Goal: Information Seeking & Learning: Learn about a topic

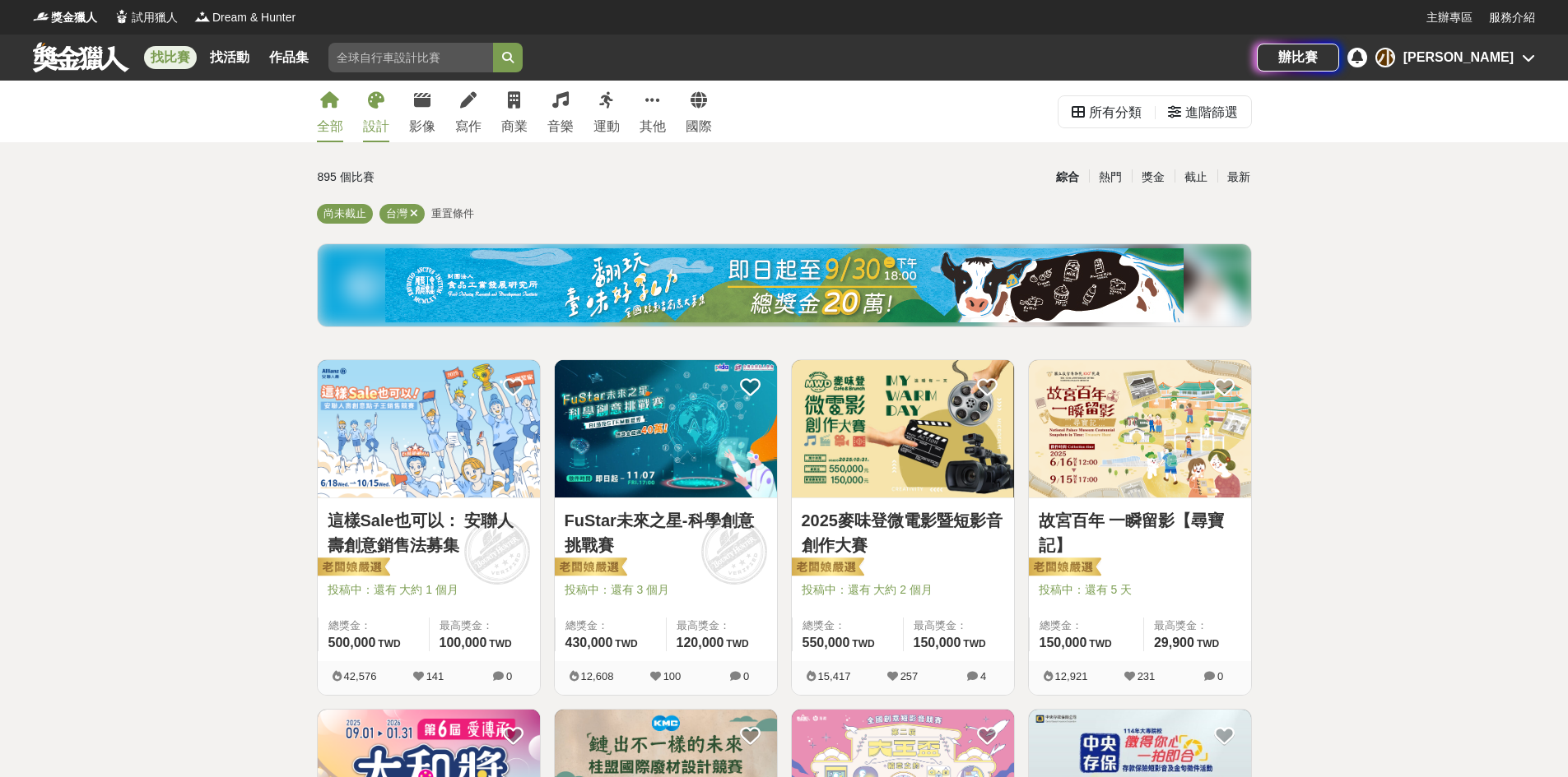
click at [372, 112] on link "設計" at bounding box center [376, 111] width 26 height 62
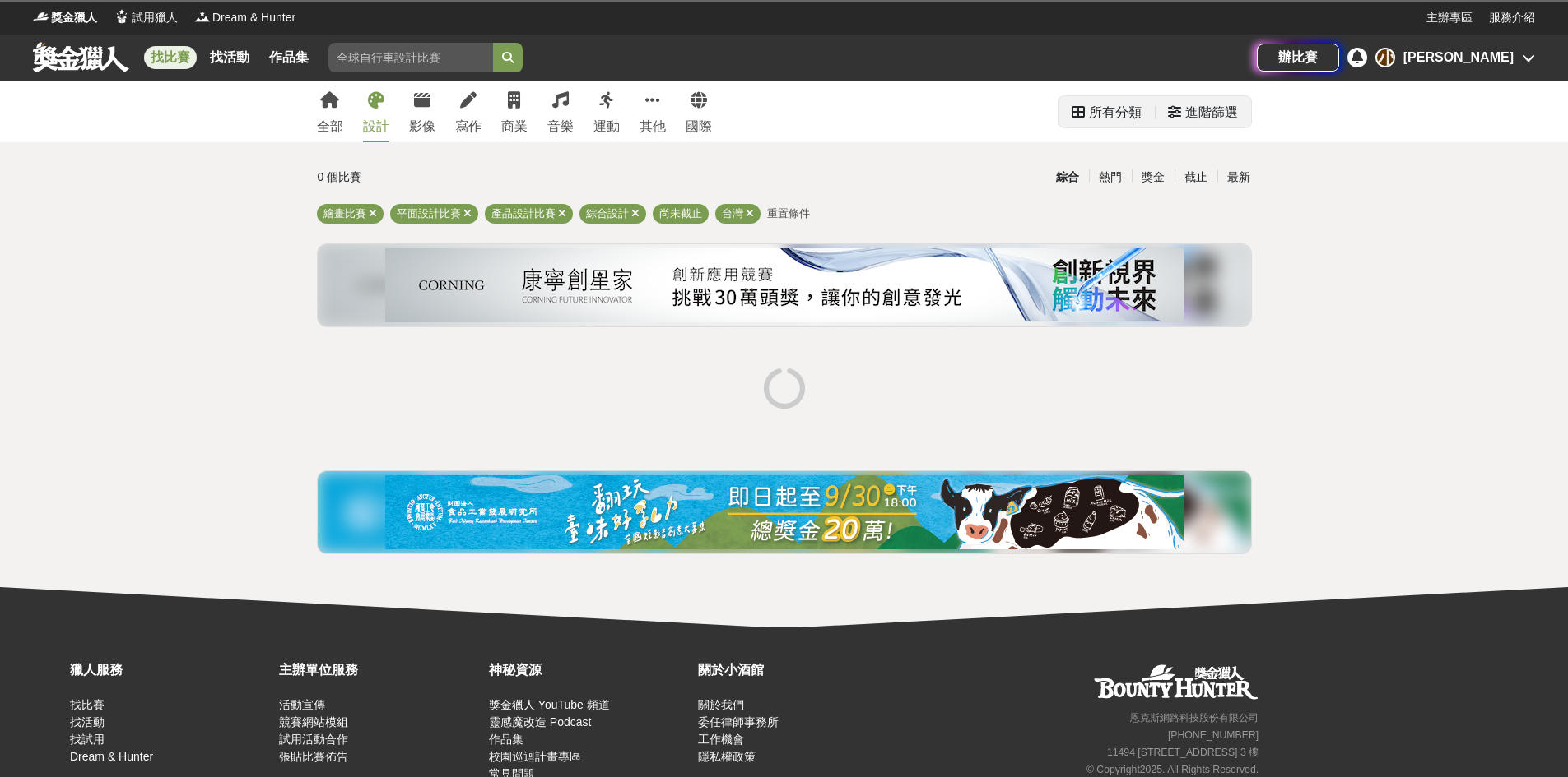
click at [1203, 117] on div "進階篩選" at bounding box center [1212, 113] width 52 height 33
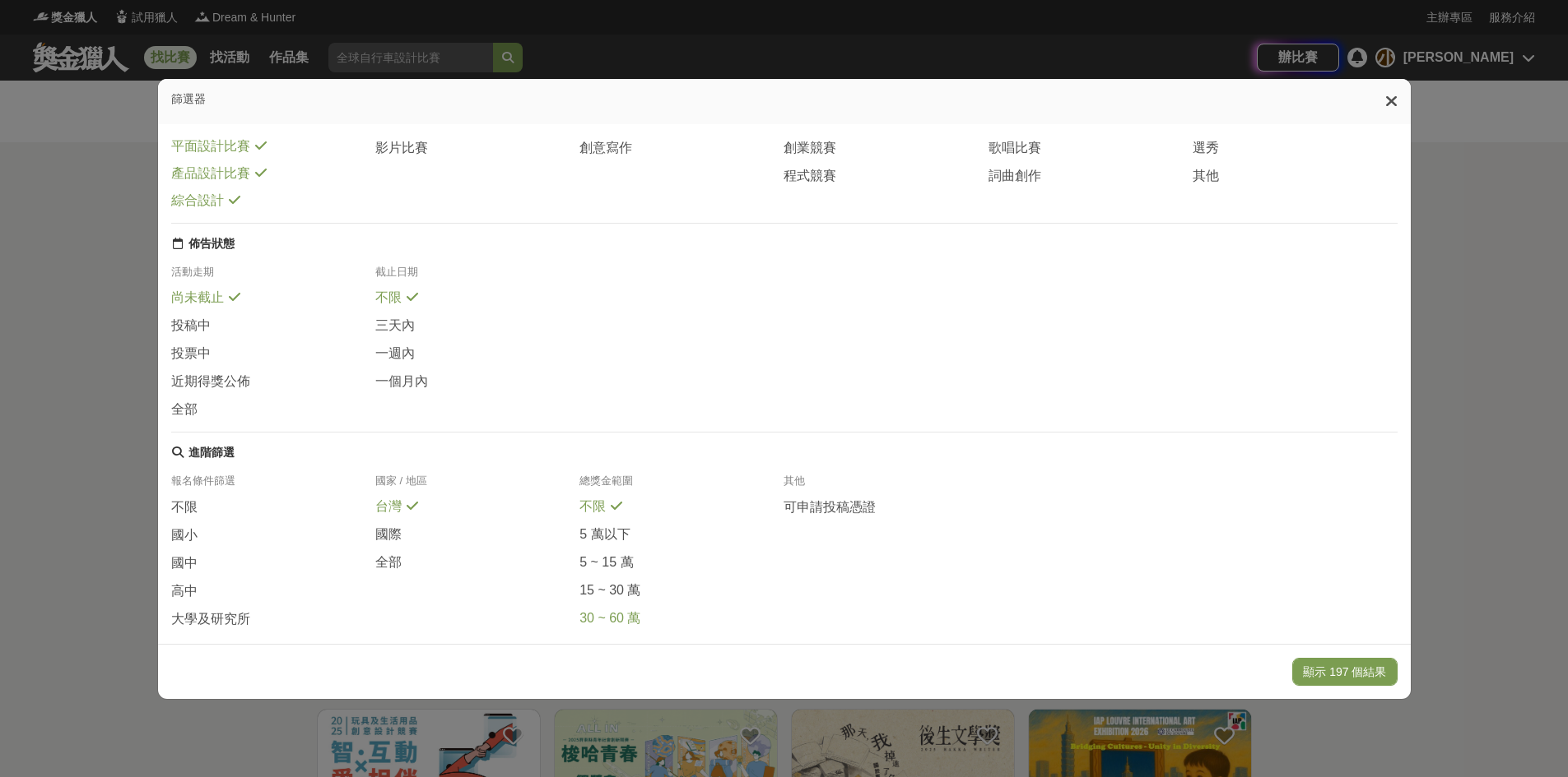
scroll to position [172, 0]
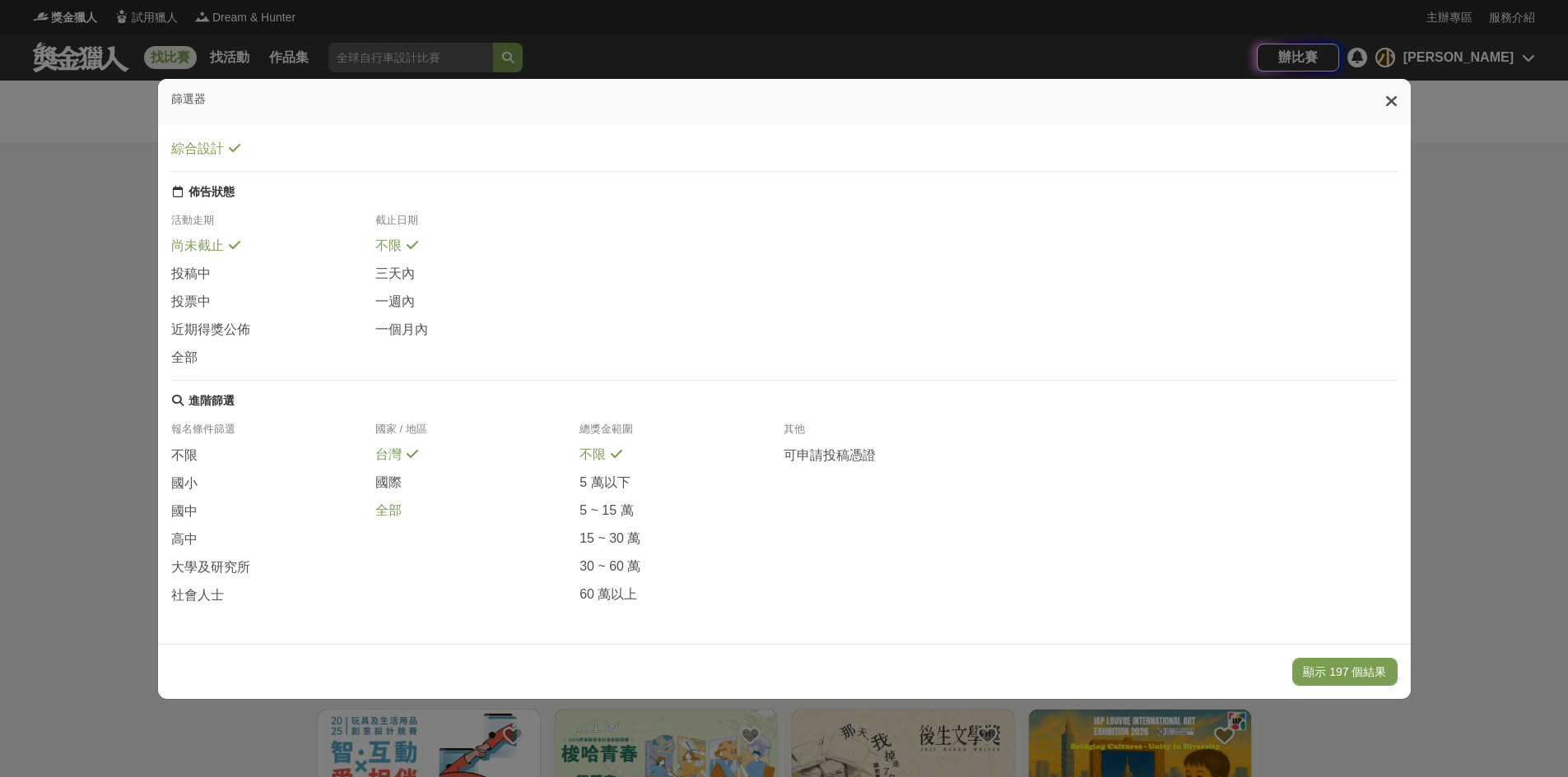
click at [387, 513] on span "全部" at bounding box center [388, 511] width 26 height 17
click at [1341, 681] on button "顯示 239 個結果" at bounding box center [1344, 672] width 104 height 28
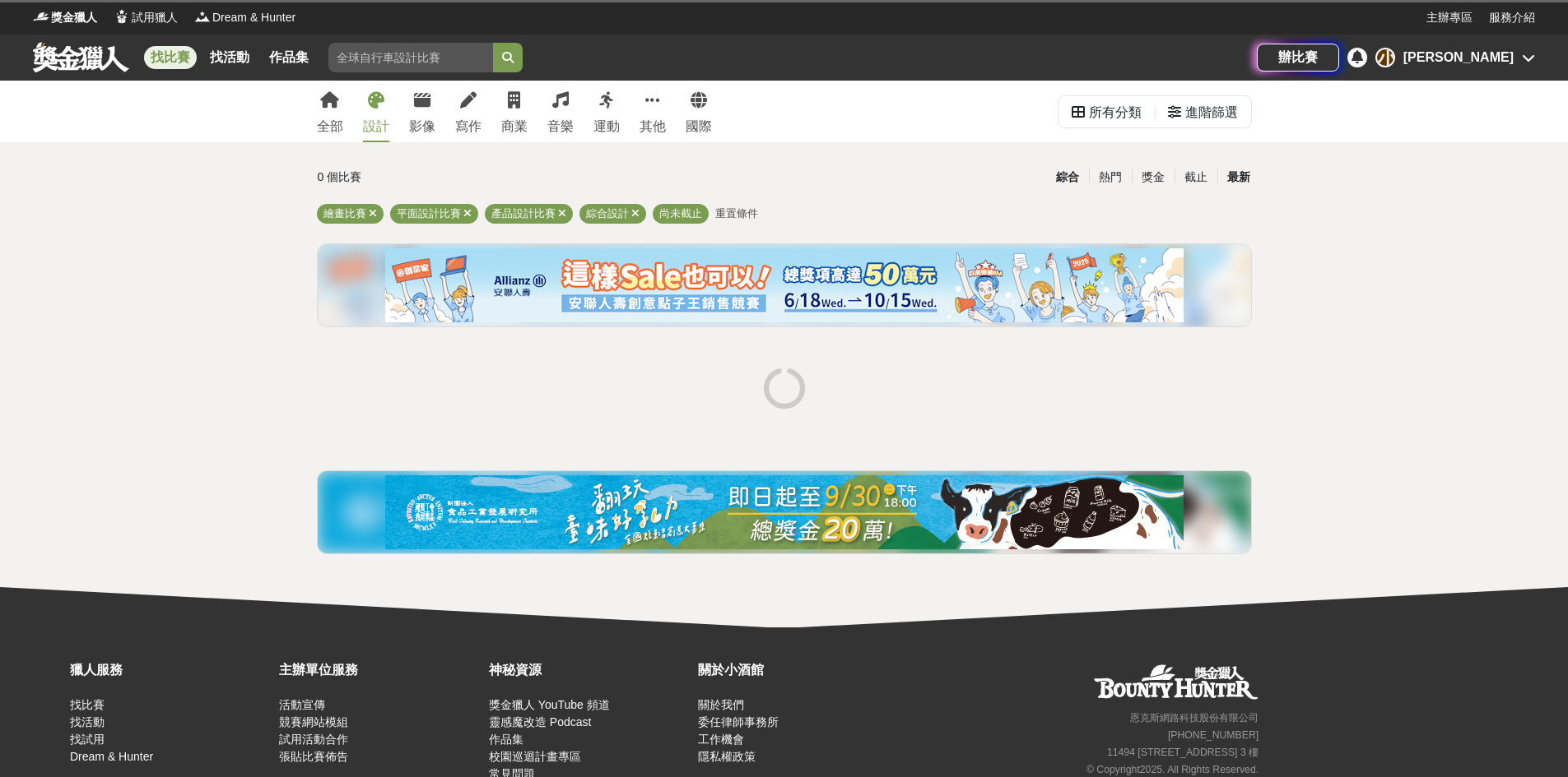
click at [1242, 182] on div "最新" at bounding box center [1239, 177] width 43 height 29
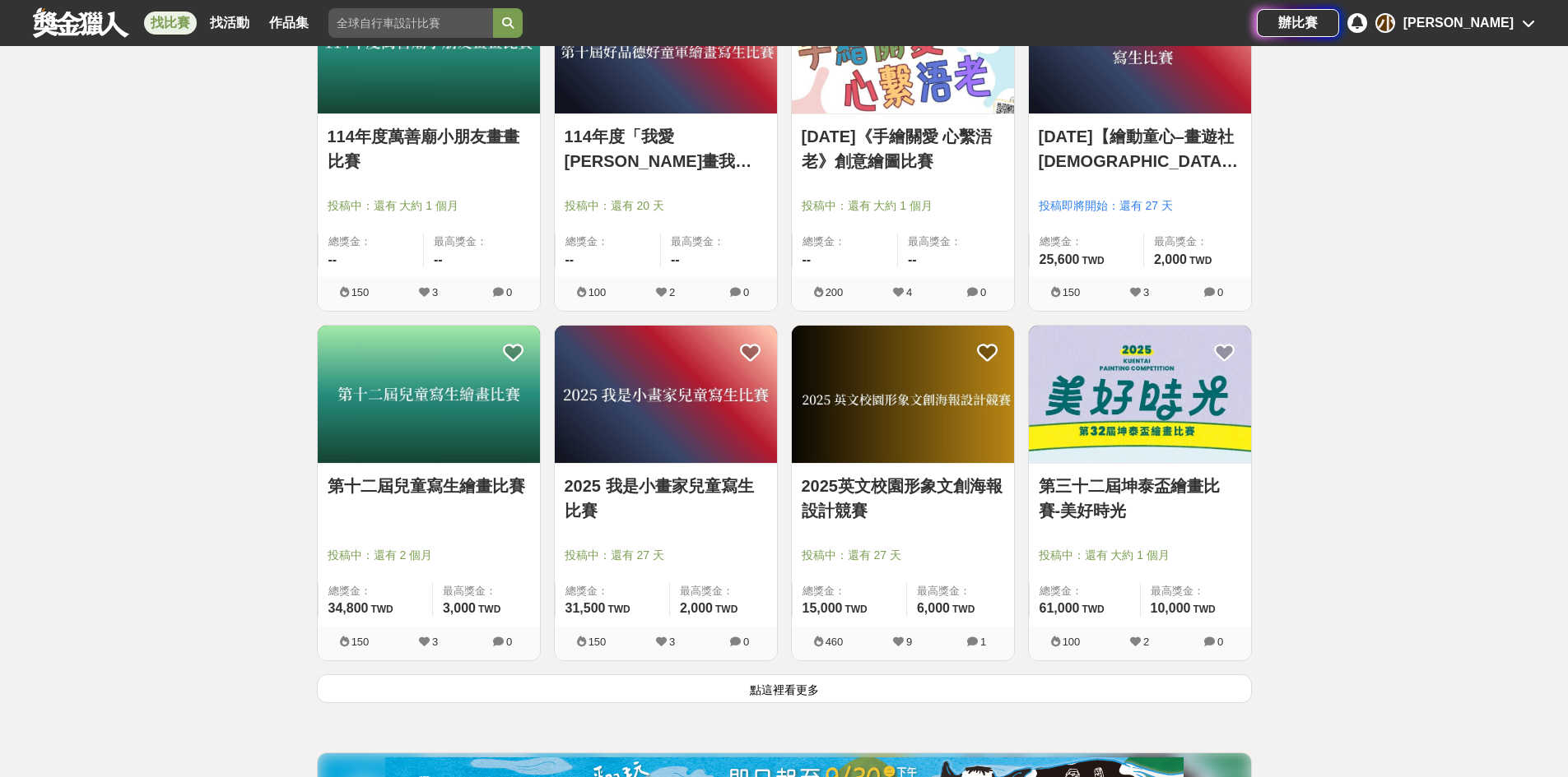
scroll to position [1810, 0]
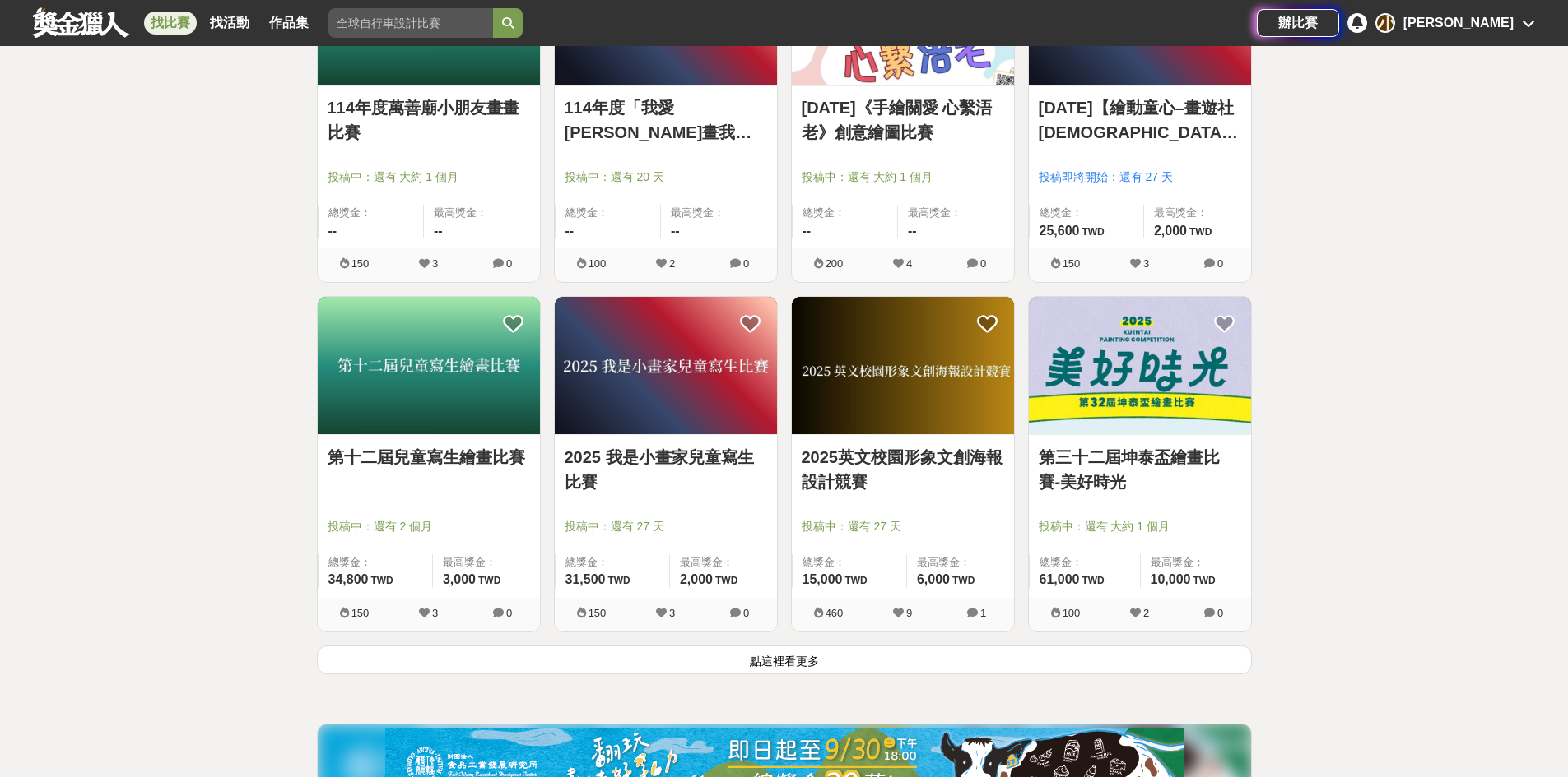
click at [757, 657] on button "點這裡看更多" at bounding box center [784, 660] width 935 height 29
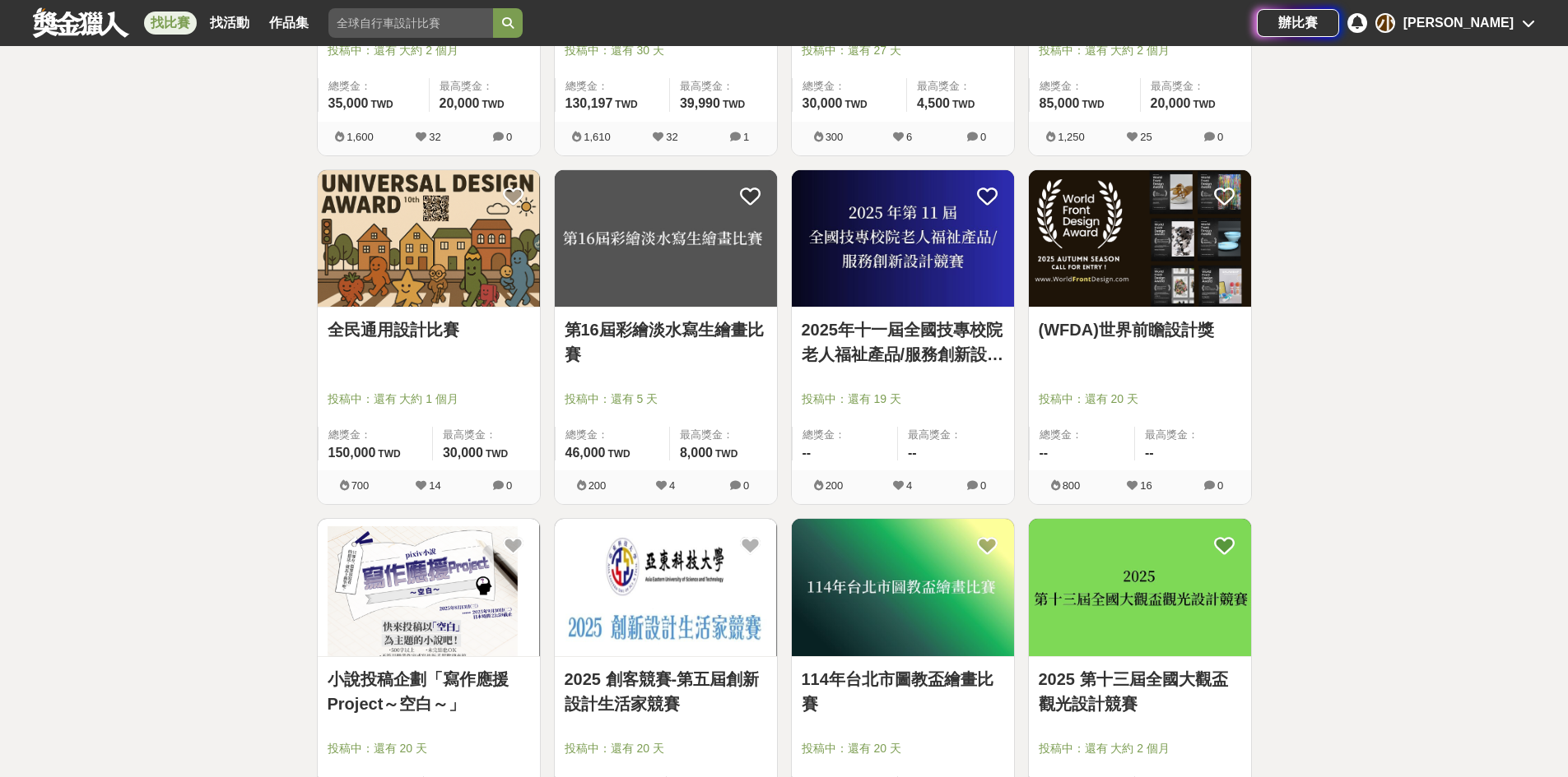
scroll to position [3455, 0]
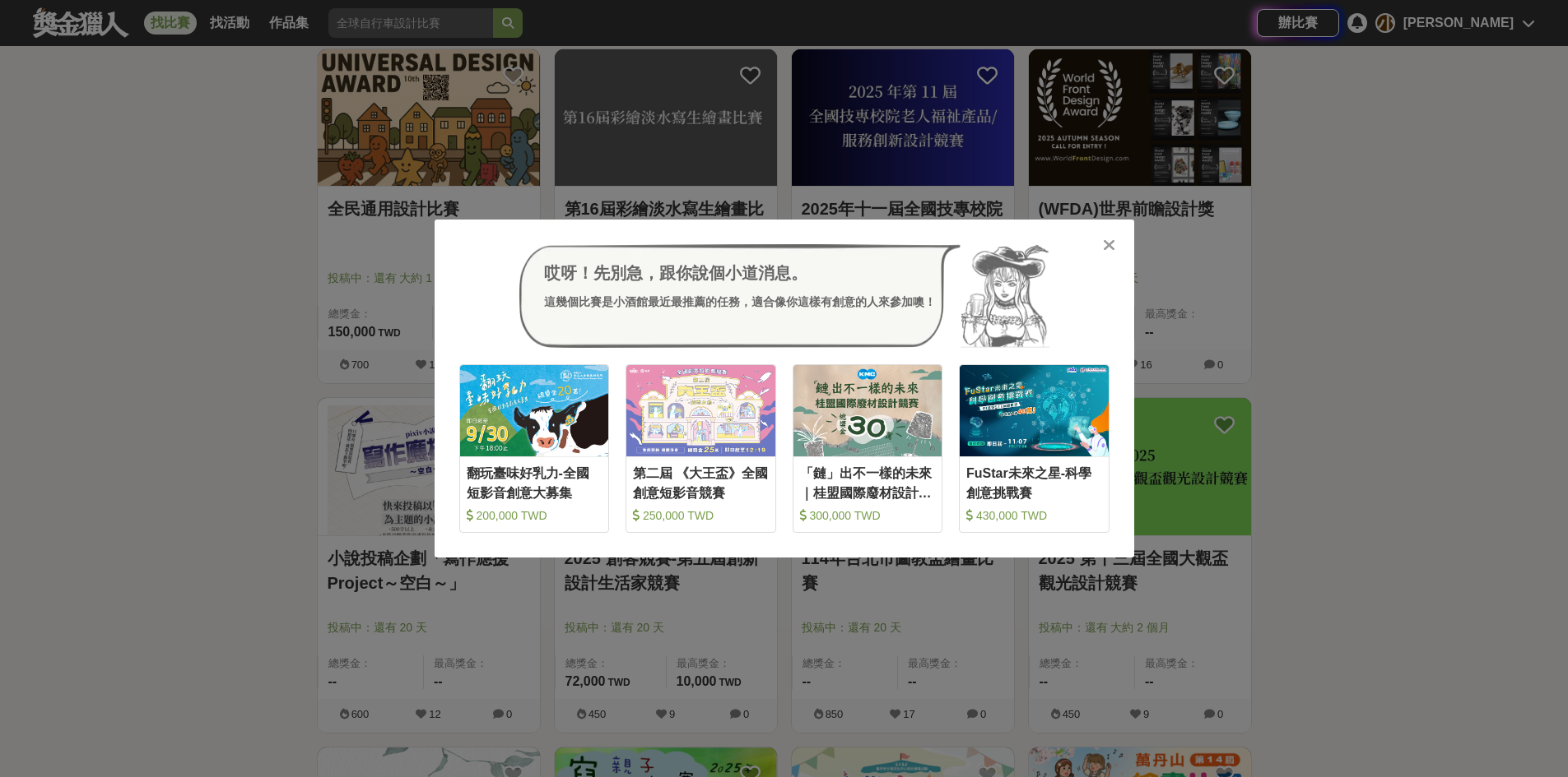
click at [1106, 239] on icon at bounding box center [1108, 245] width 13 height 16
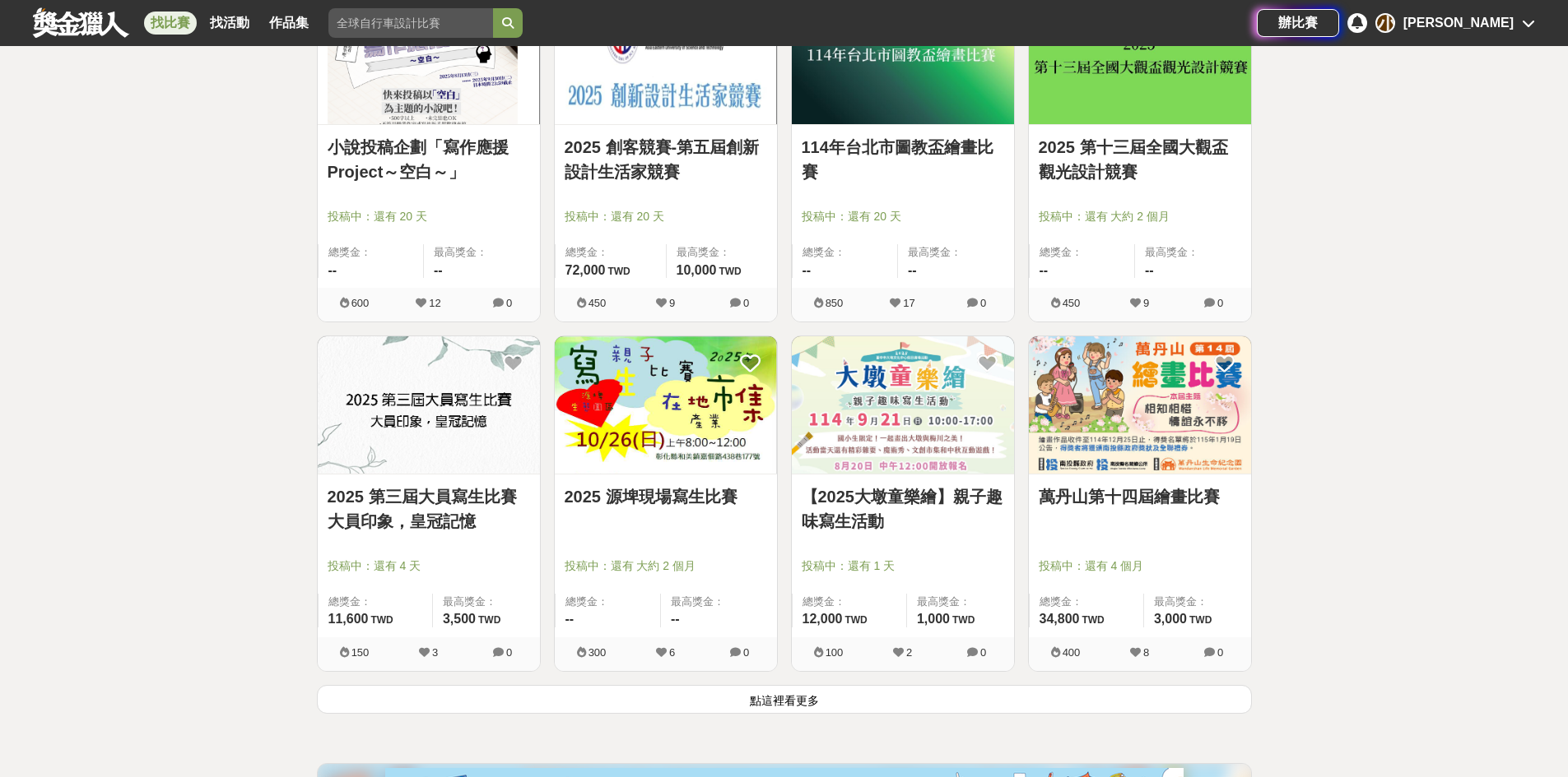
scroll to position [3948, 0]
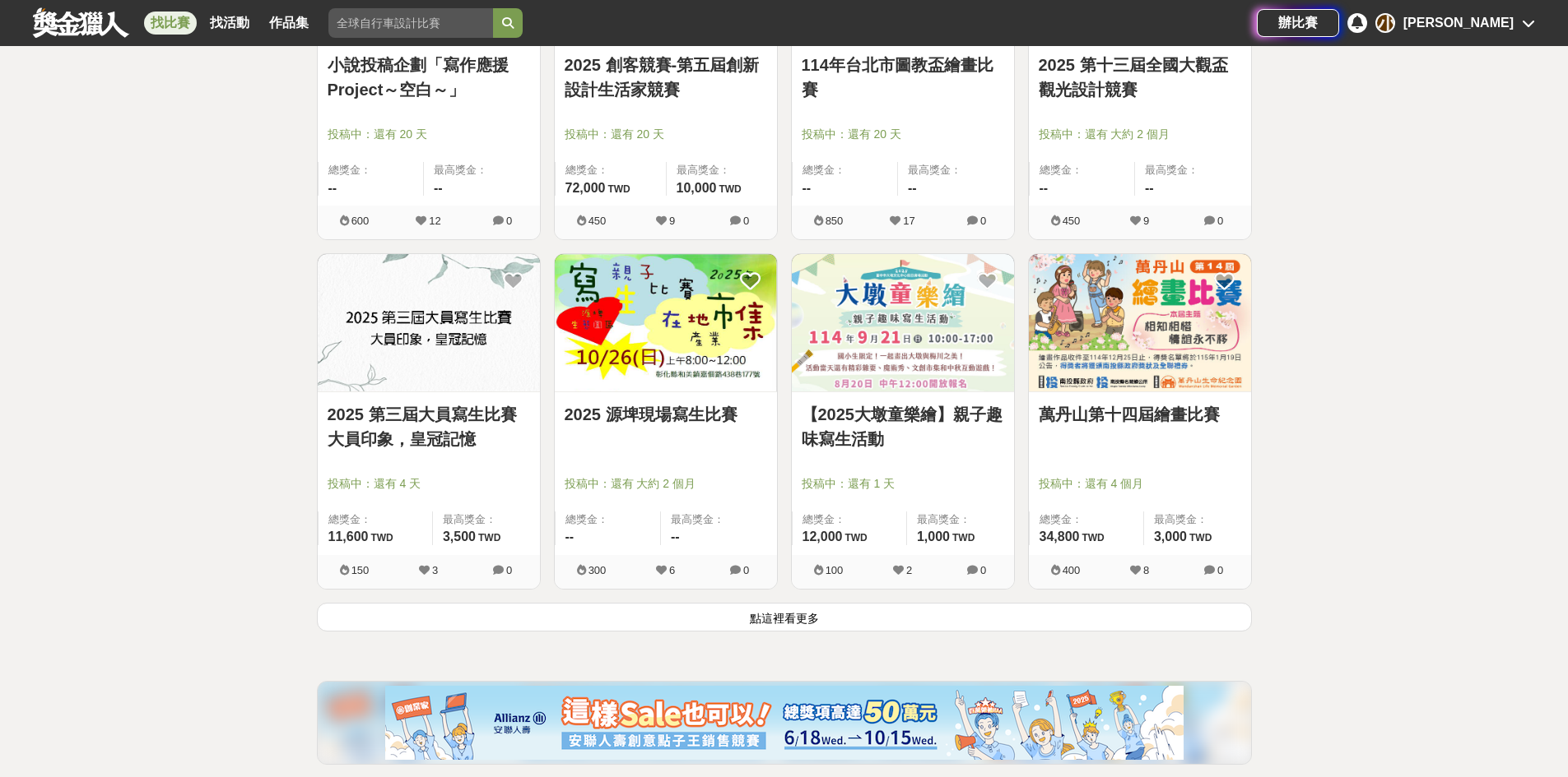
click at [428, 621] on button "點這裡看更多" at bounding box center [784, 617] width 935 height 29
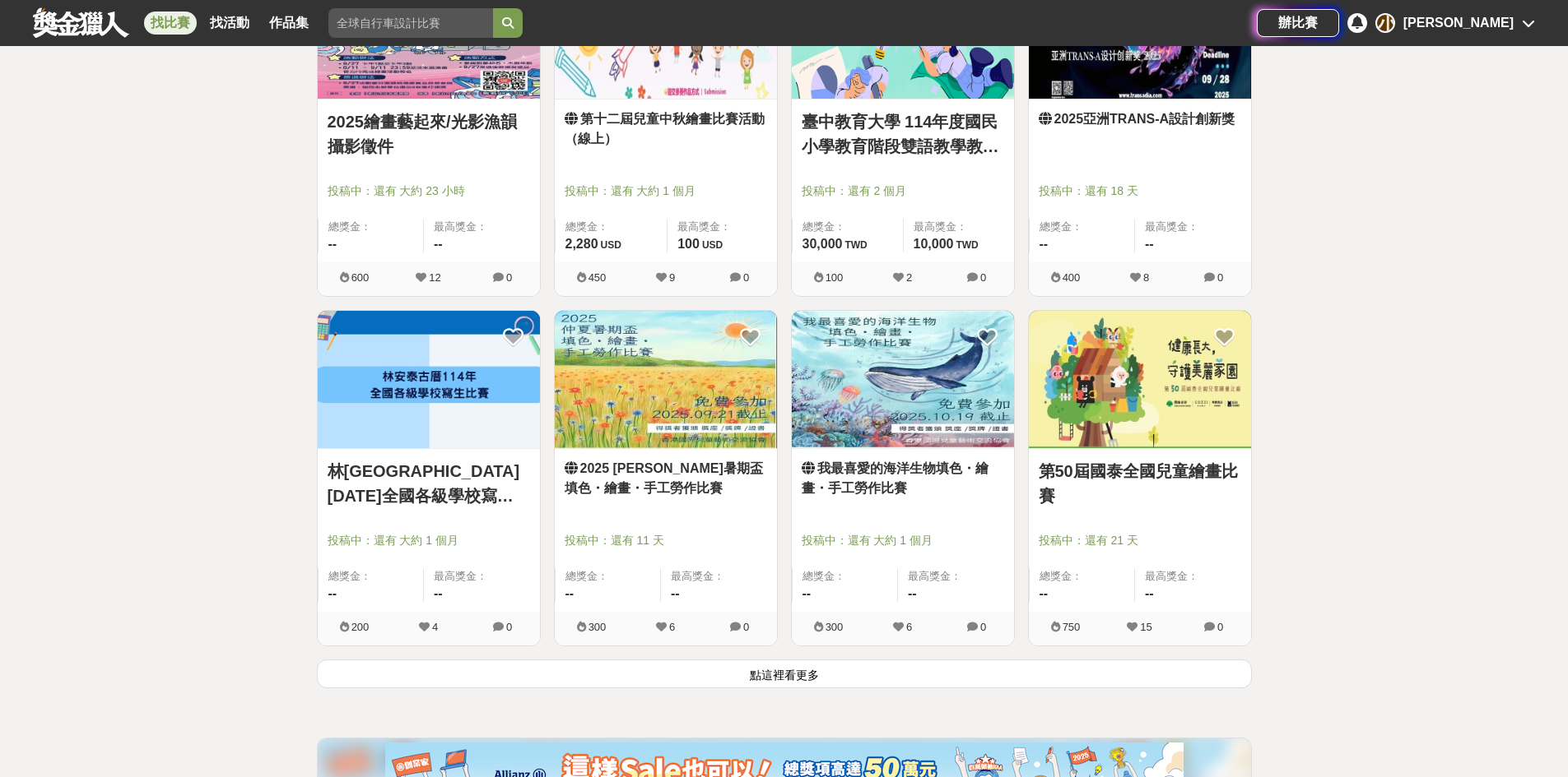
scroll to position [6087, 0]
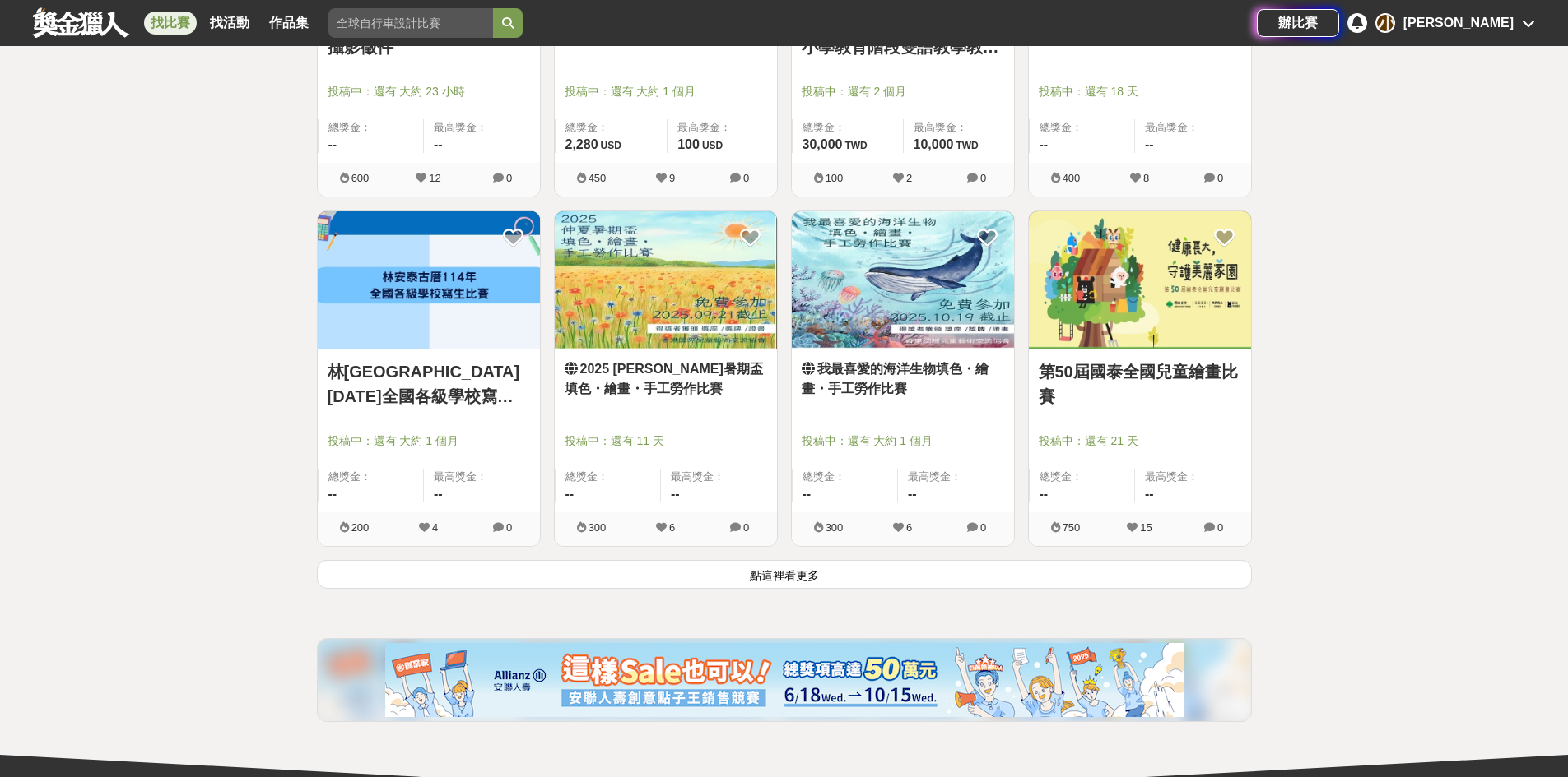
click at [478, 568] on button "點這裡看更多" at bounding box center [784, 575] width 935 height 29
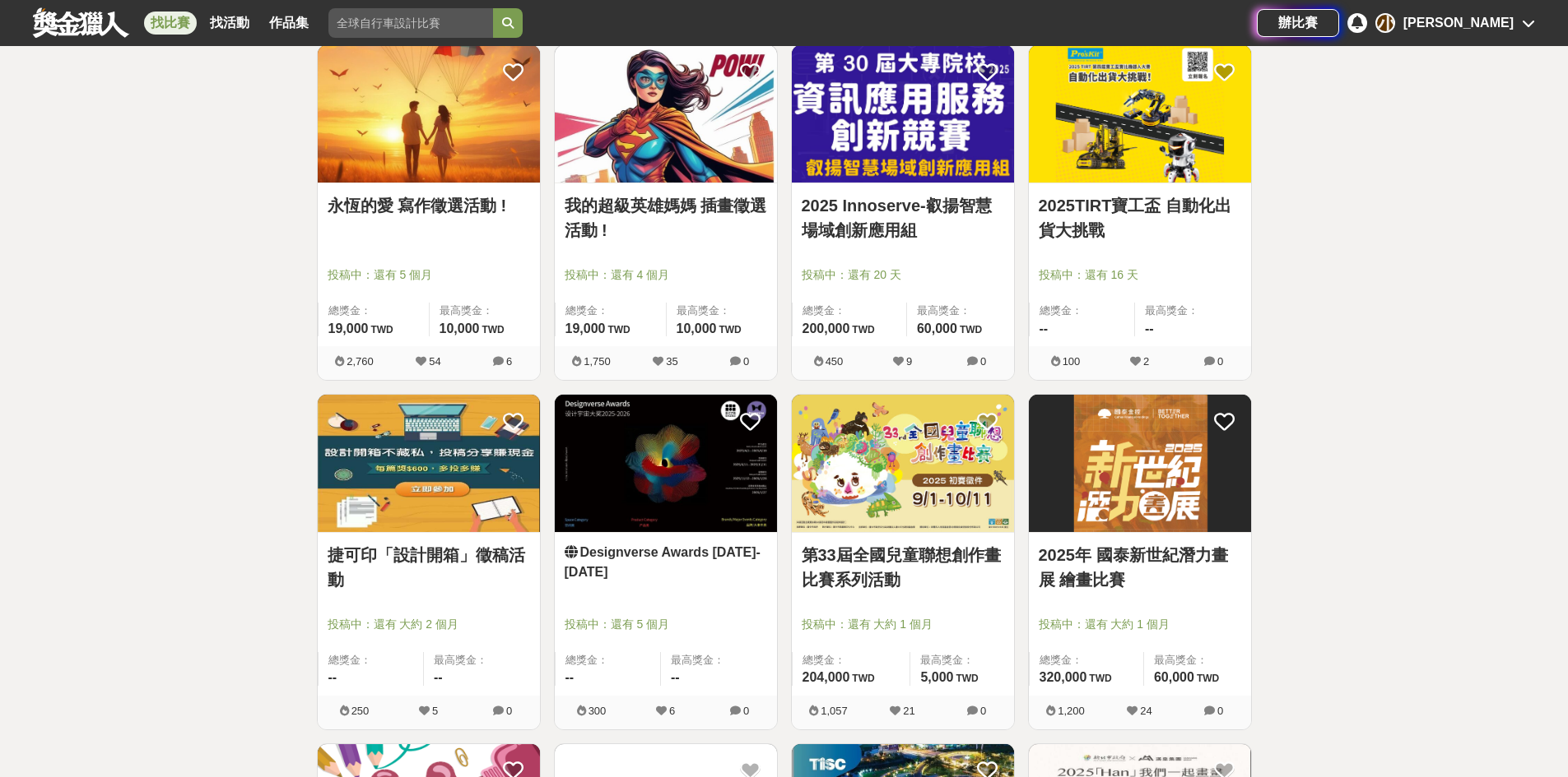
scroll to position [8062, 0]
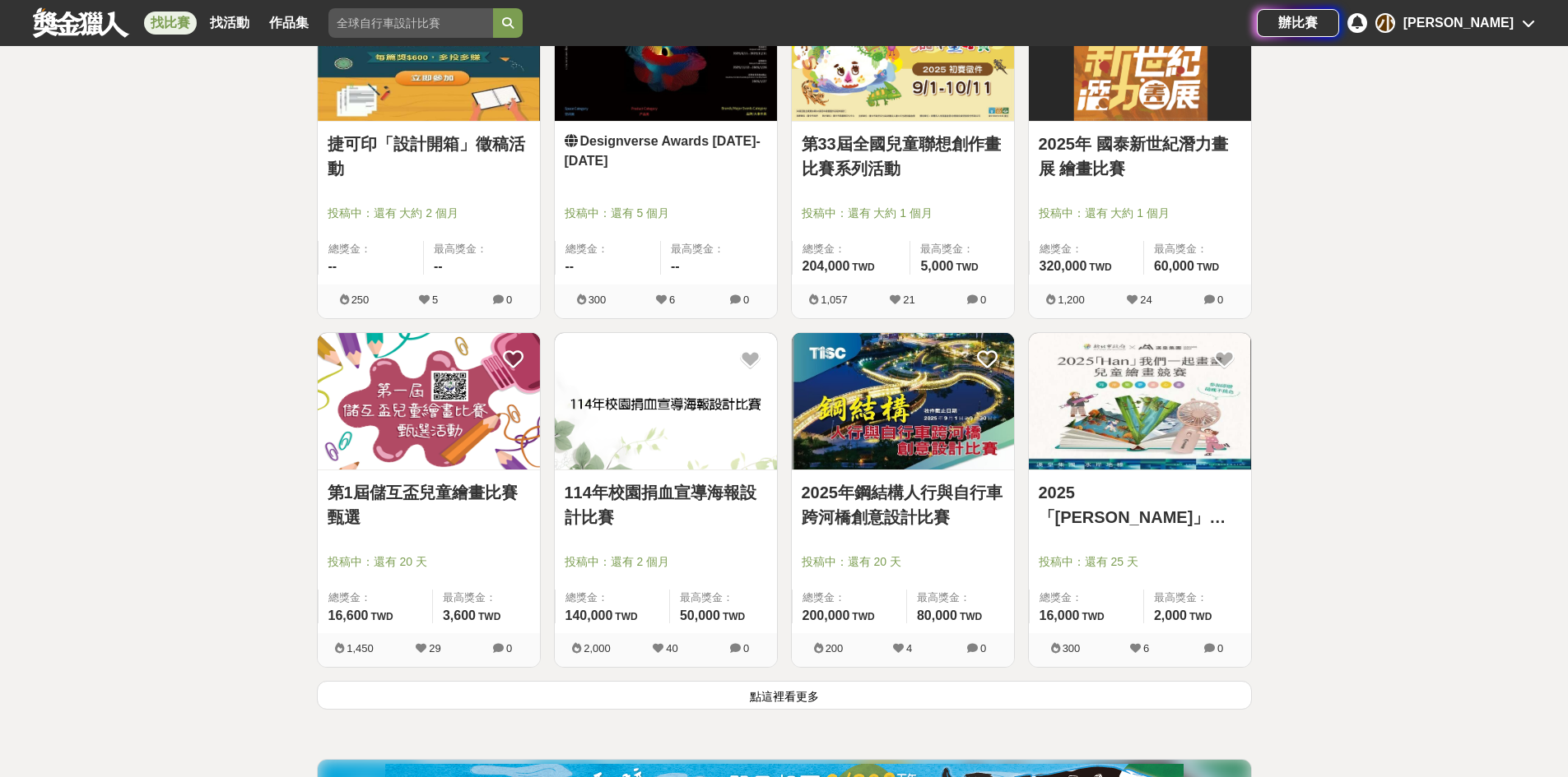
click at [496, 689] on button "點這裡看更多" at bounding box center [784, 696] width 935 height 29
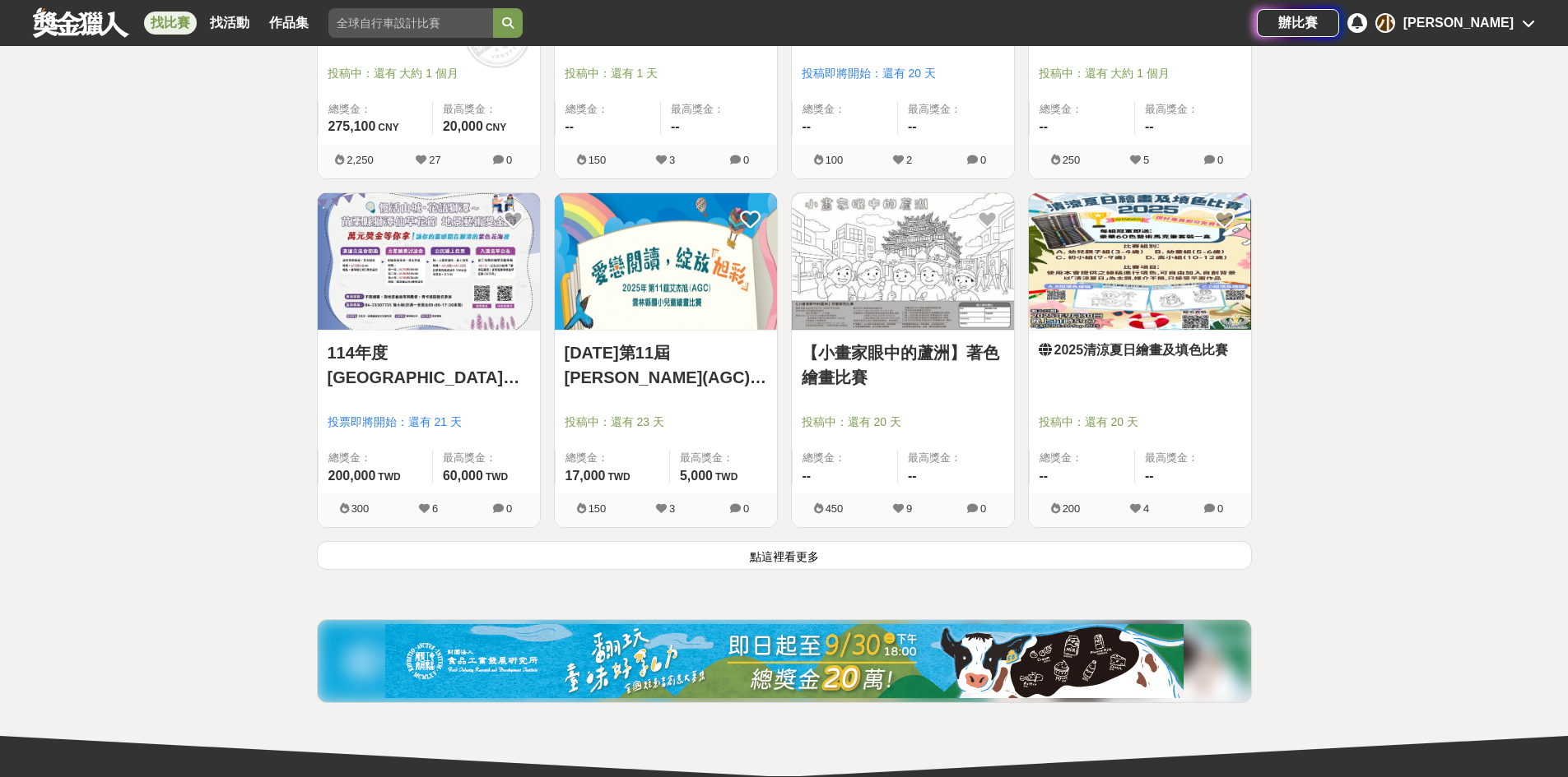
scroll to position [10366, 0]
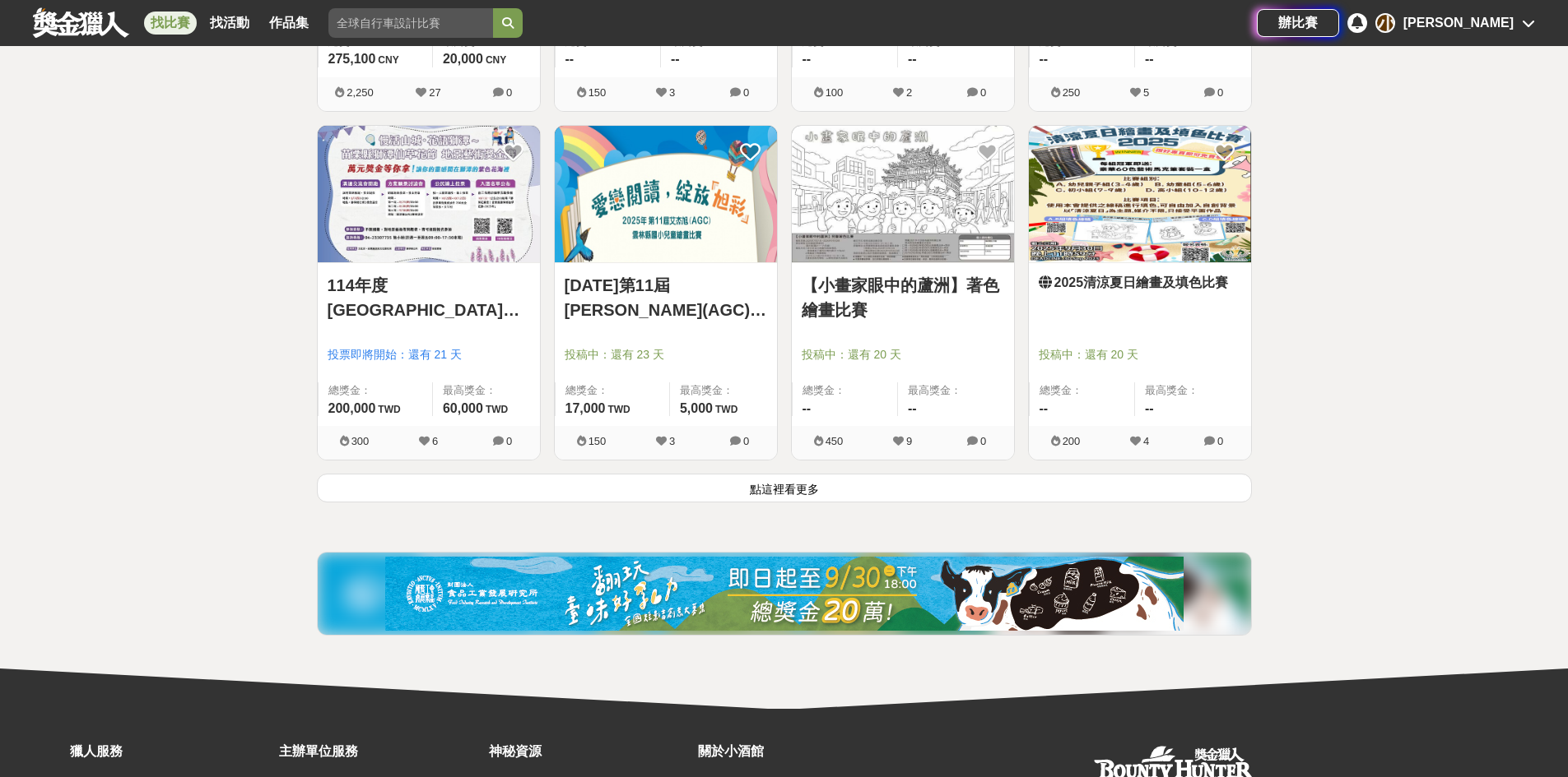
click at [460, 484] on button "點這裡看更多" at bounding box center [784, 488] width 935 height 29
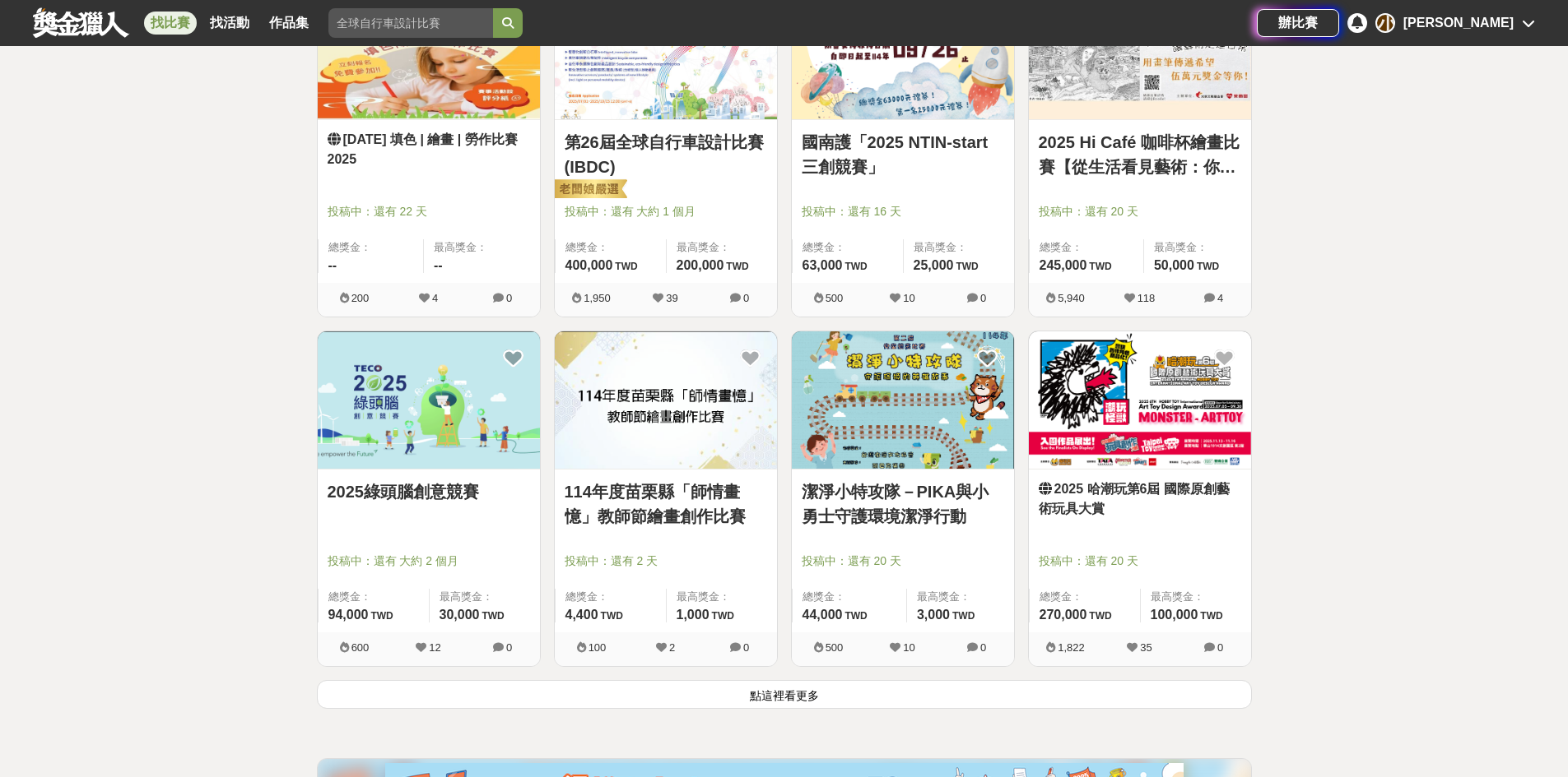
scroll to position [12422, 0]
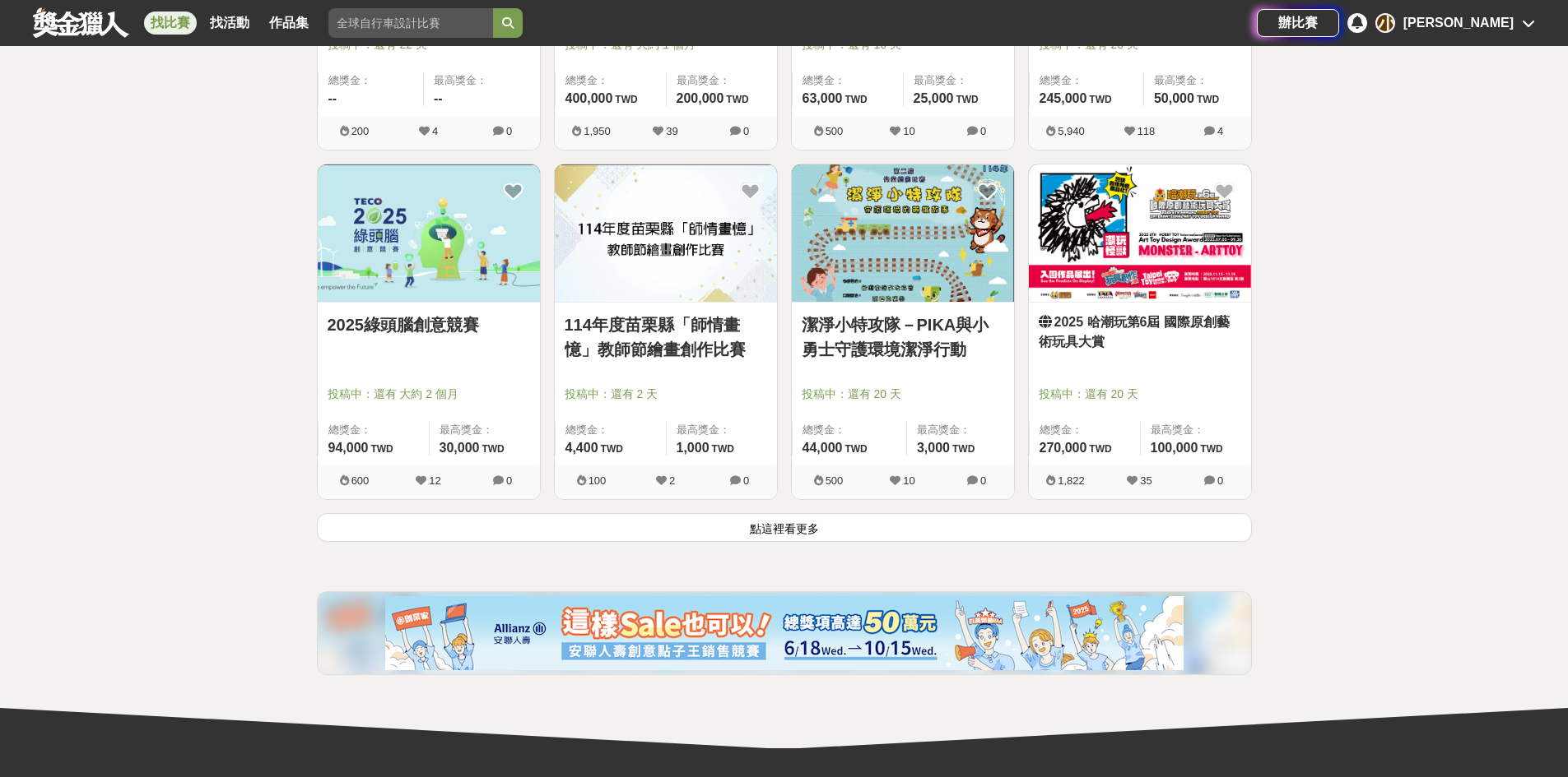
click at [427, 521] on button "點這裡看更多" at bounding box center [784, 527] width 935 height 29
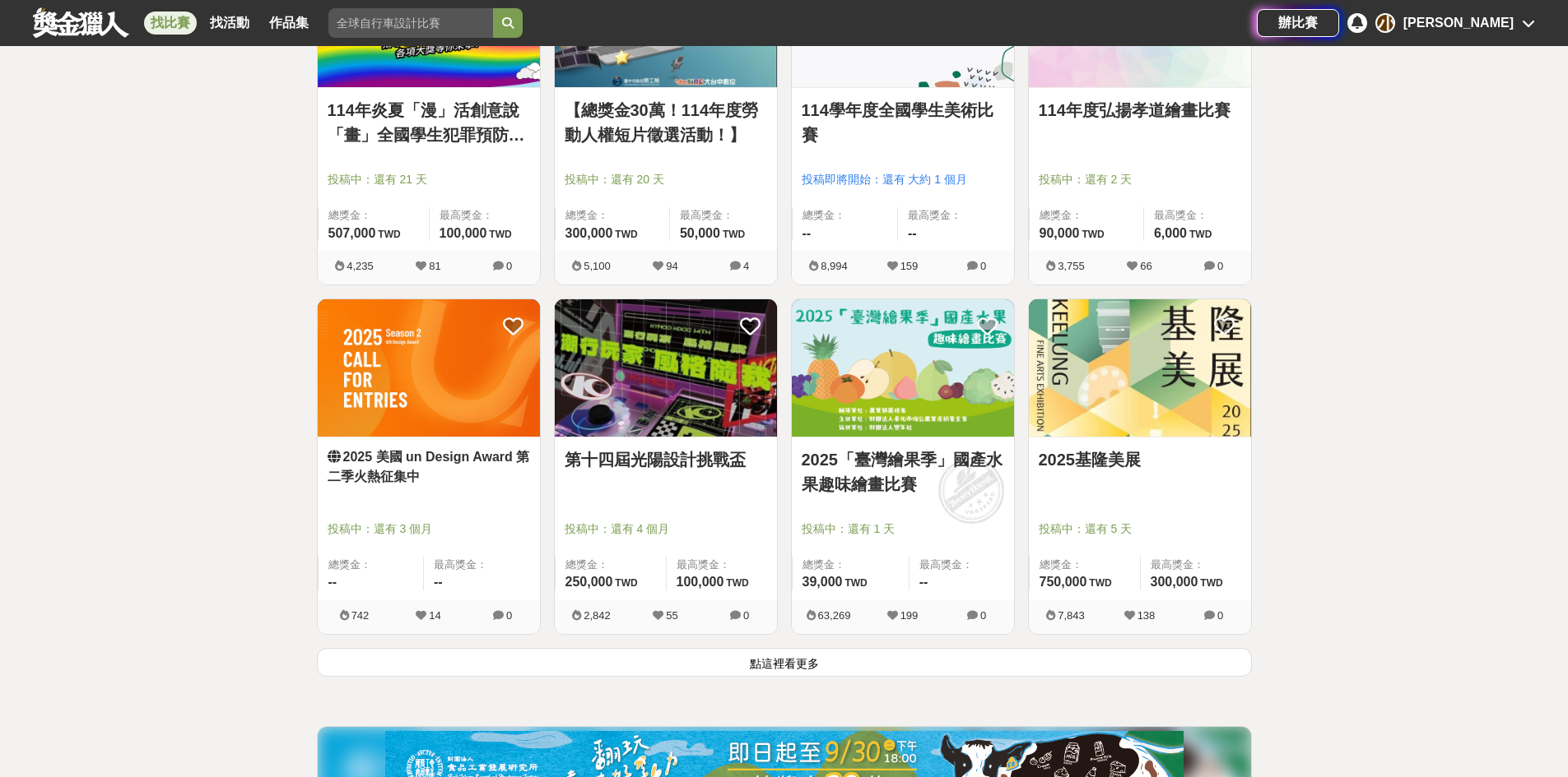
scroll to position [14479, 0]
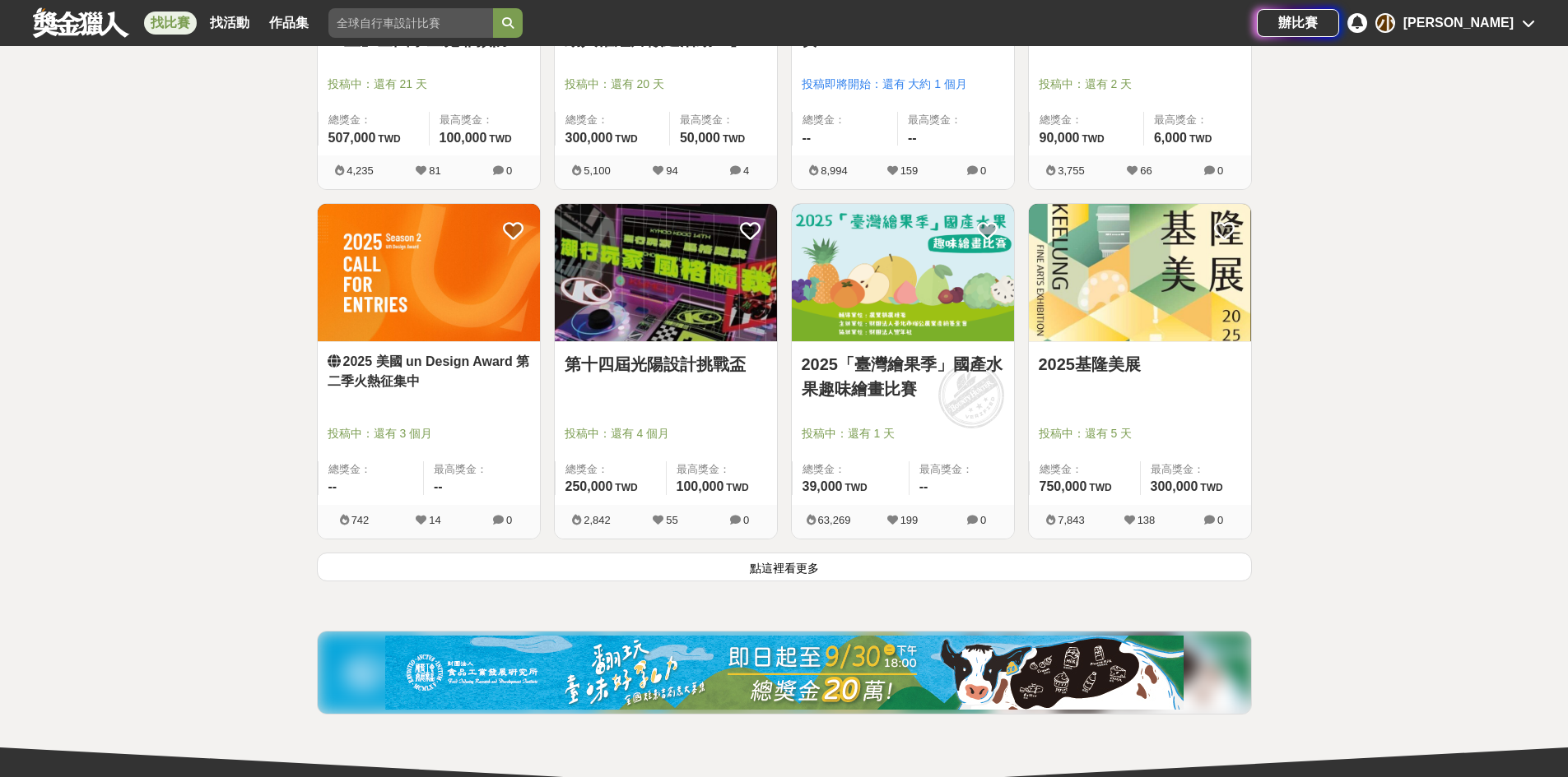
click at [727, 564] on button "點這裡看更多" at bounding box center [784, 567] width 935 height 29
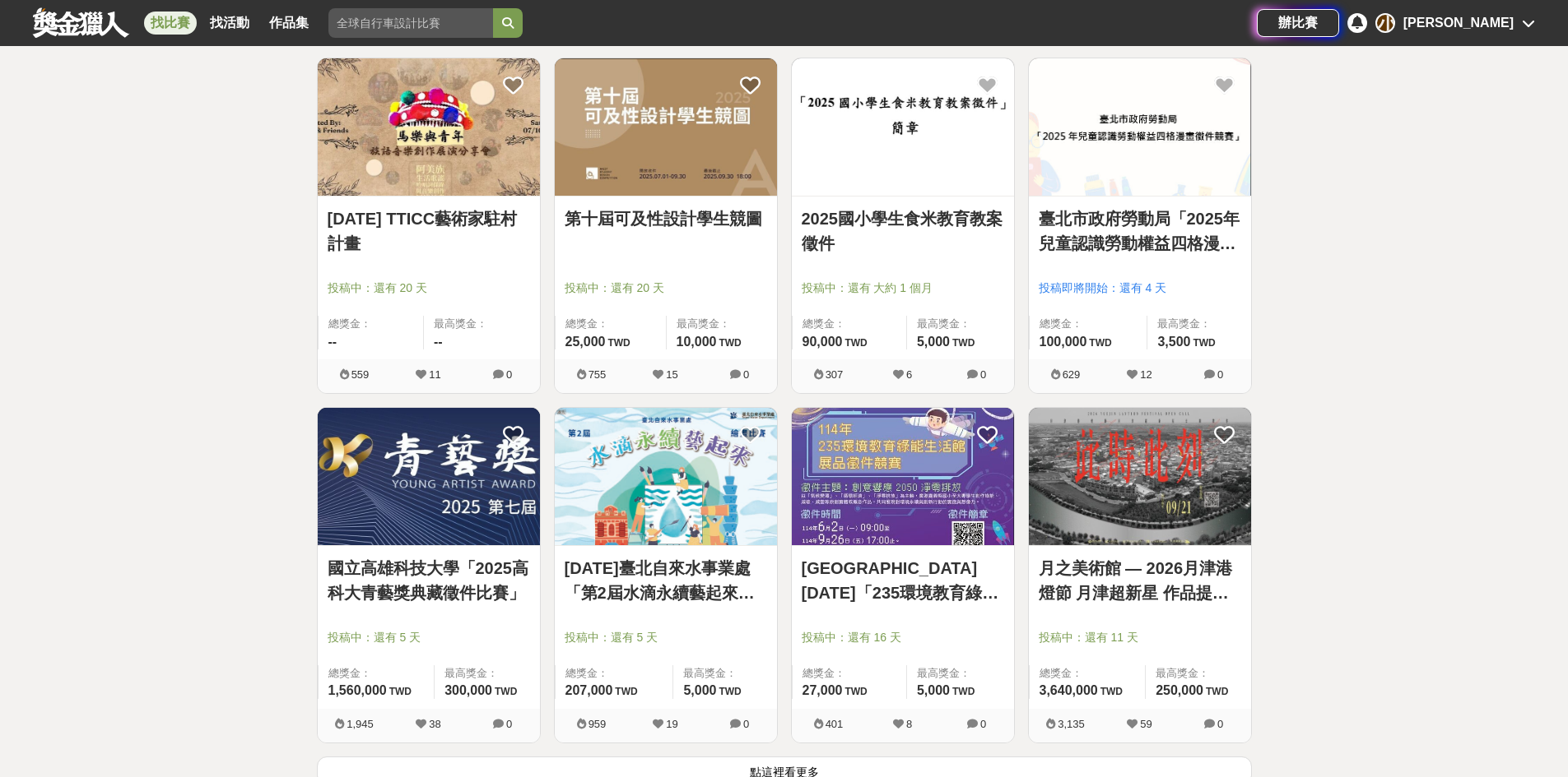
scroll to position [16783, 0]
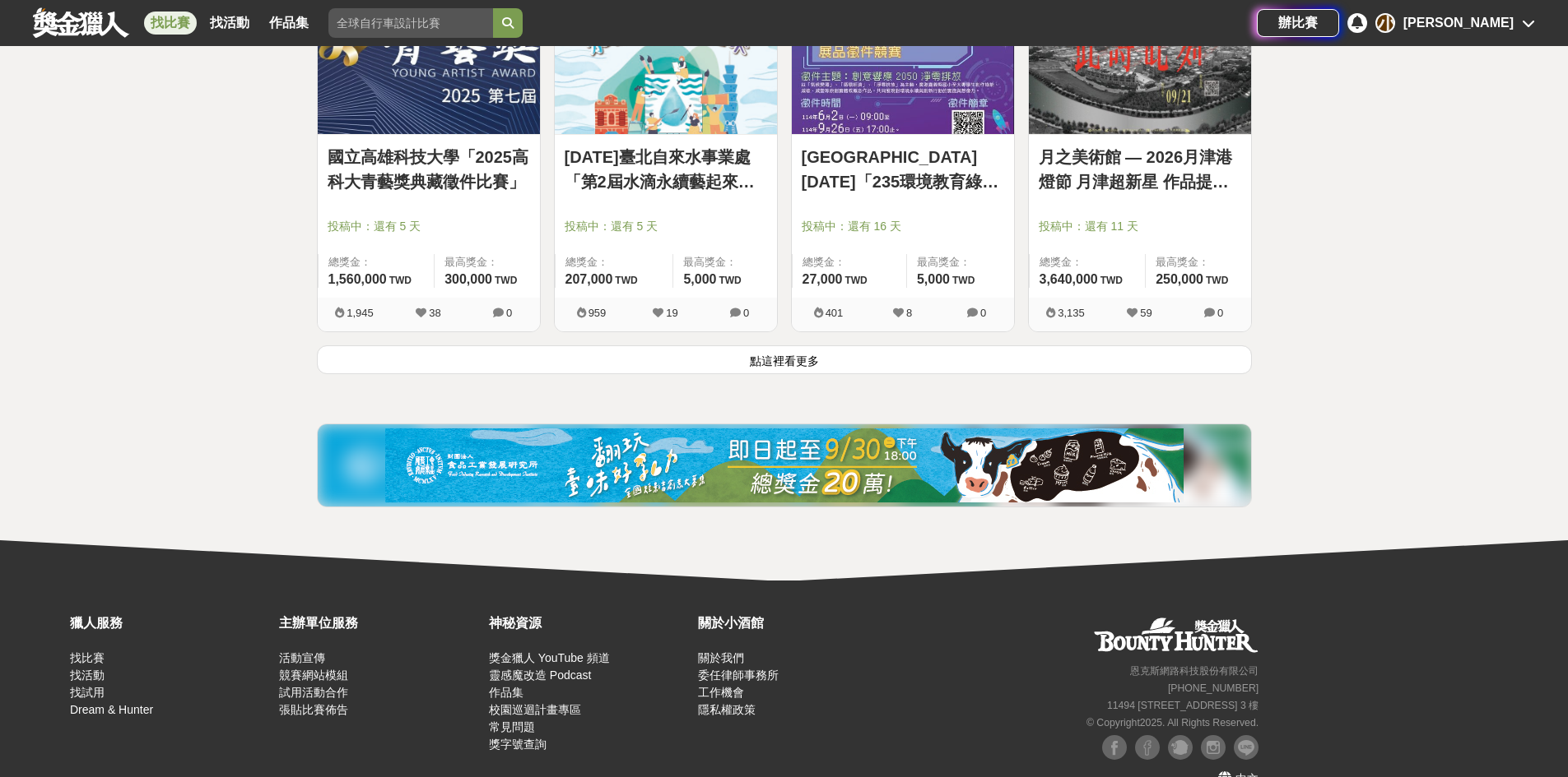
click at [650, 354] on button "點這裡看更多" at bounding box center [784, 360] width 935 height 29
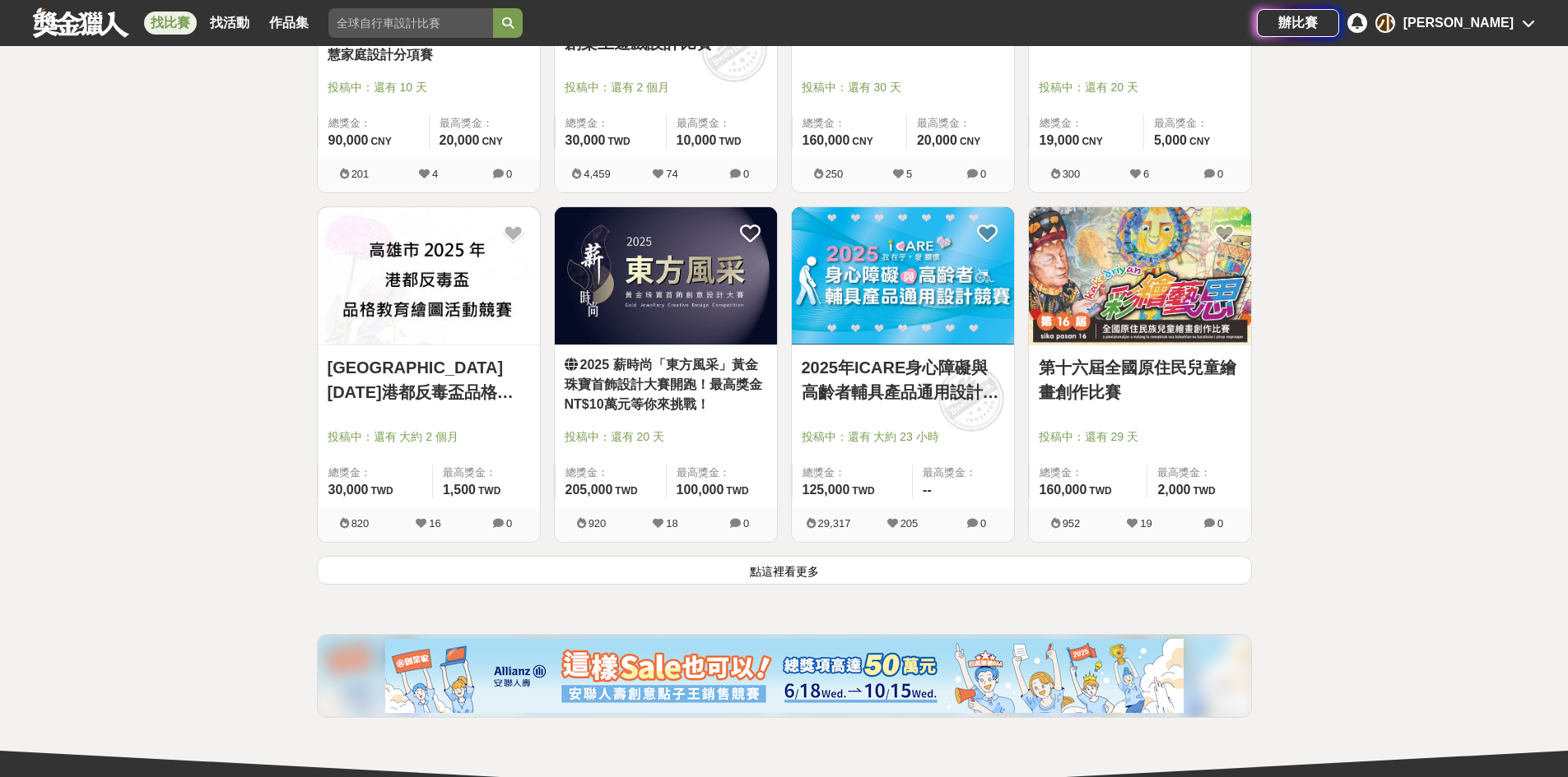
scroll to position [18674, 0]
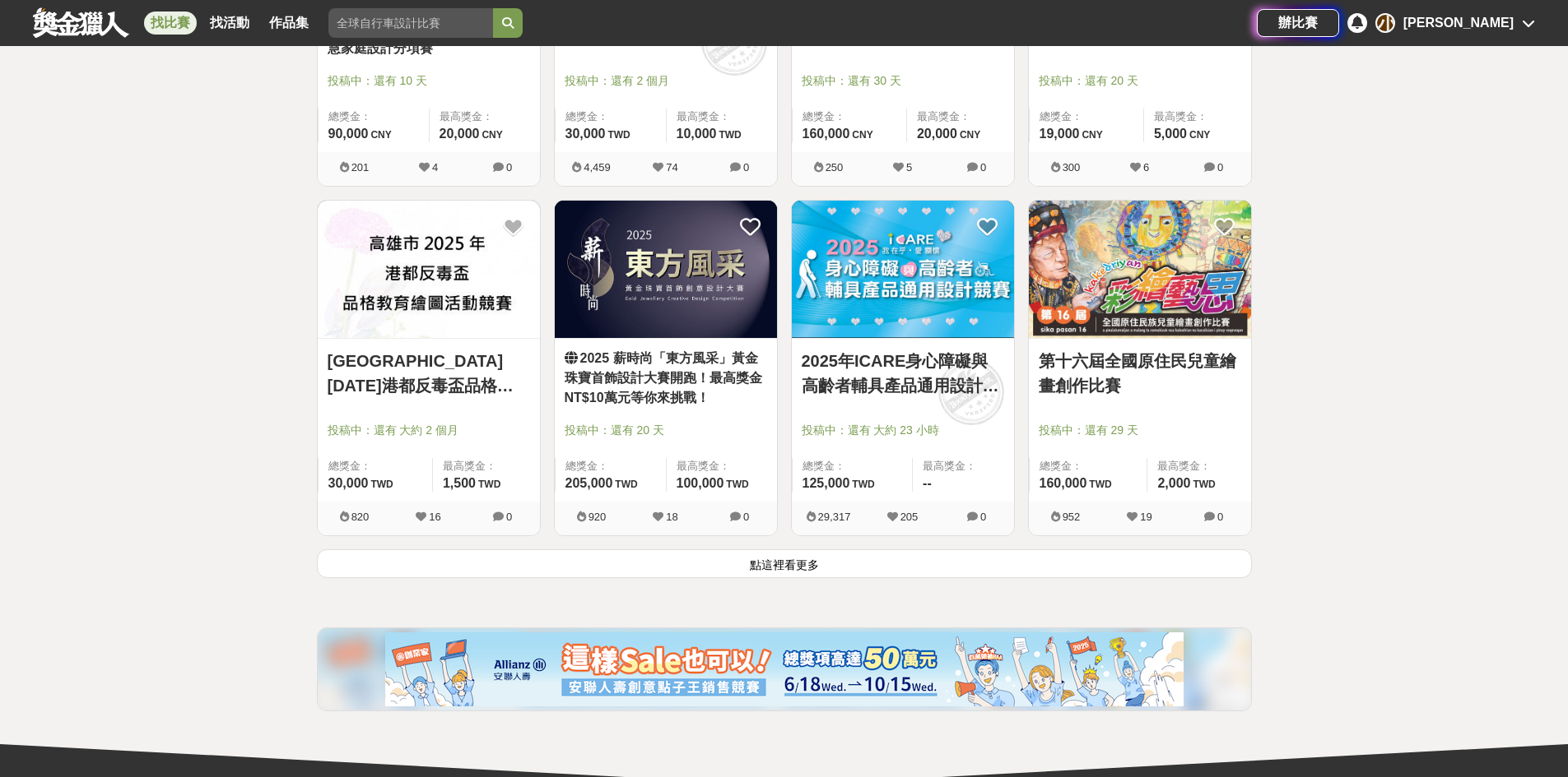
click at [617, 567] on button "點這裡看更多" at bounding box center [784, 564] width 935 height 29
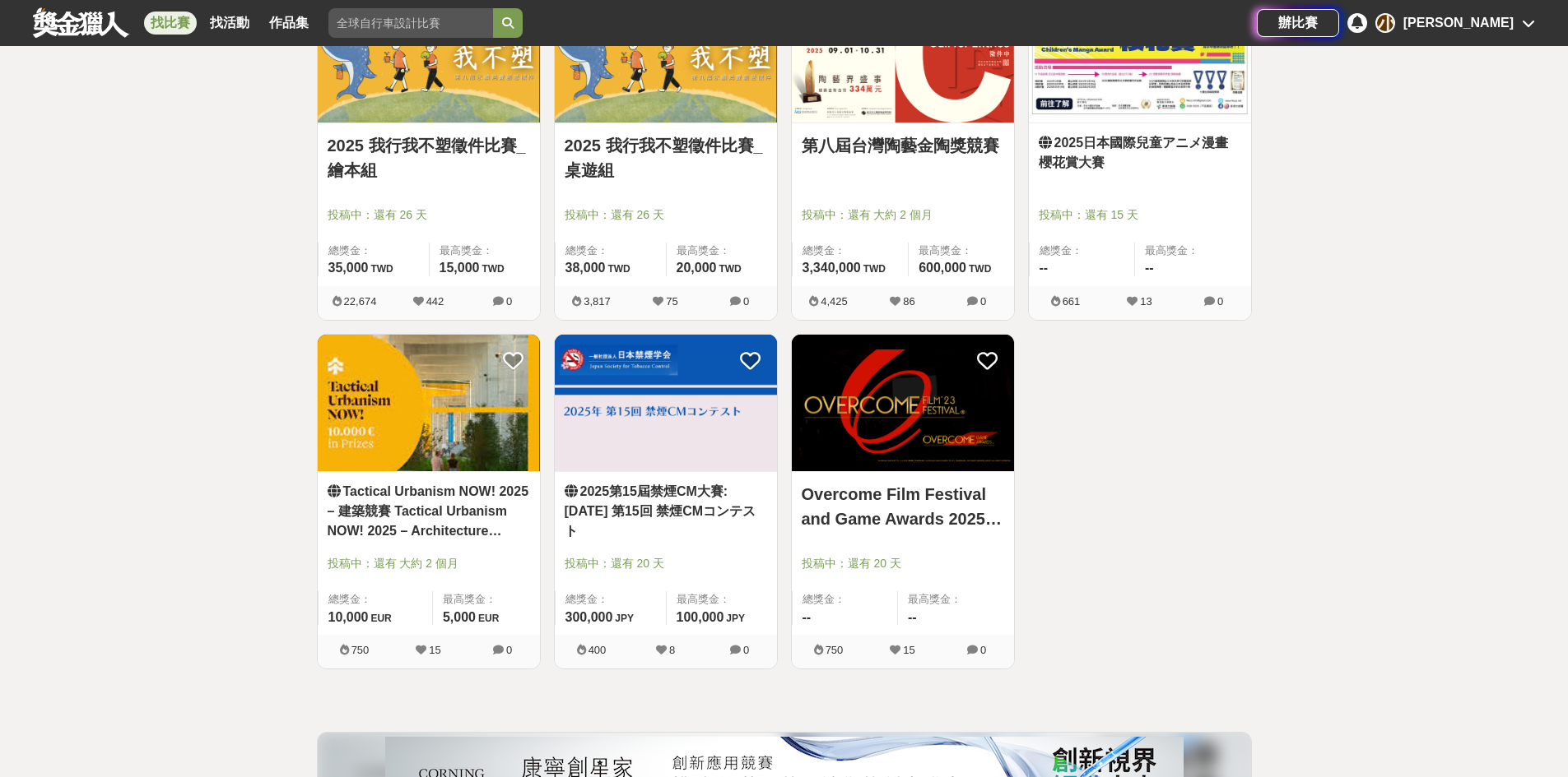
scroll to position [20649, 0]
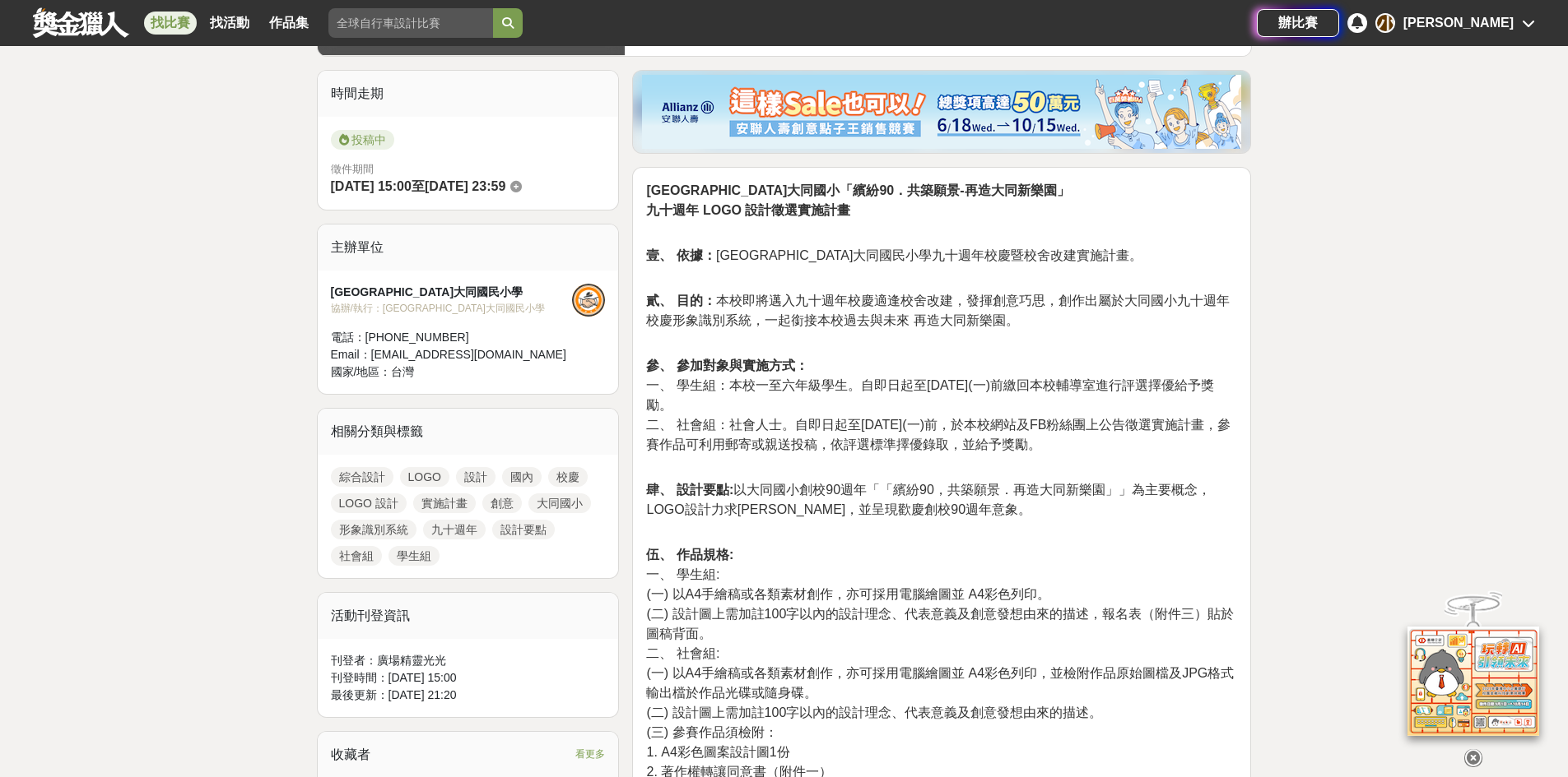
scroll to position [247, 0]
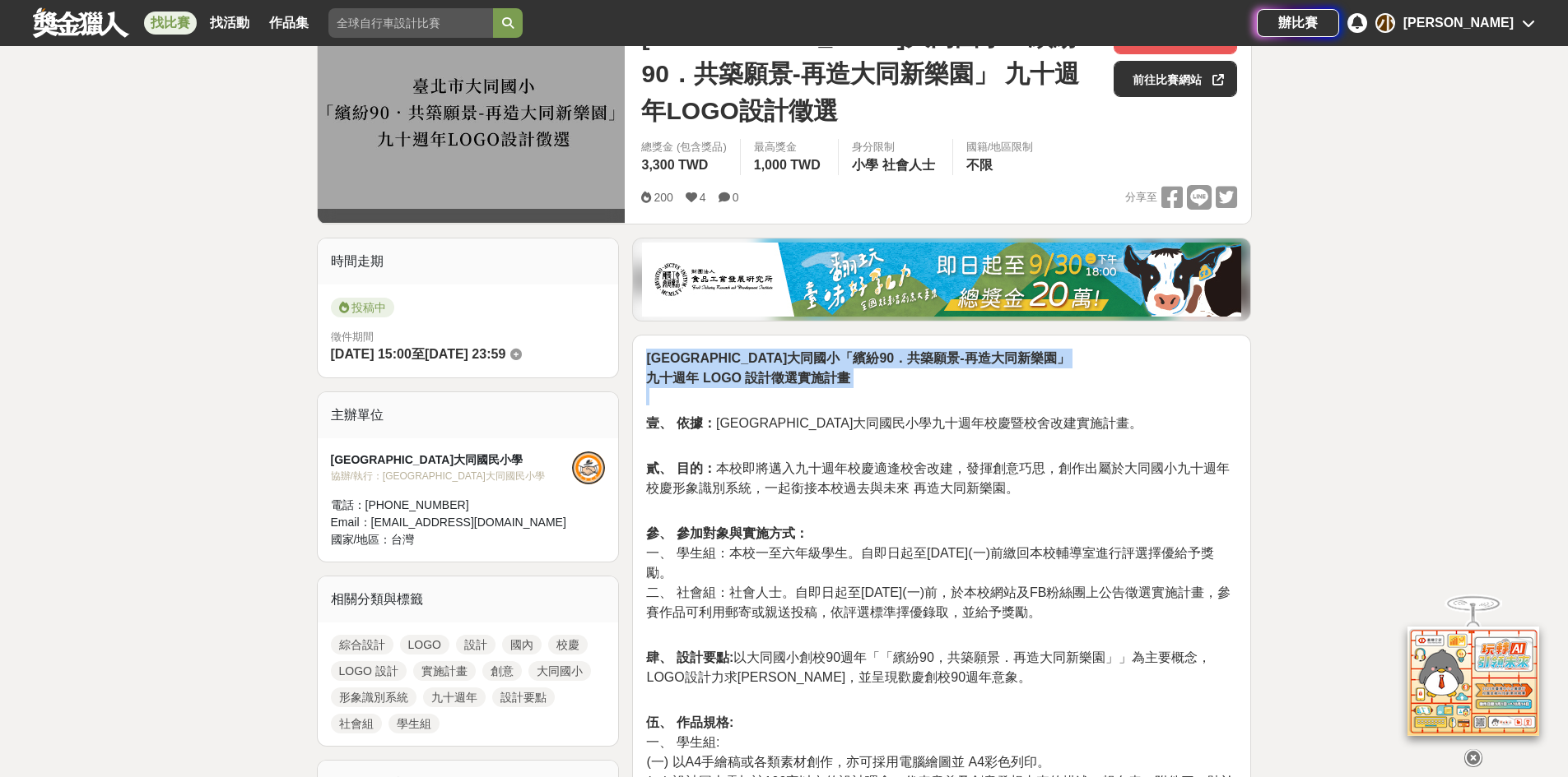
drag, startPoint x: 649, startPoint y: 326, endPoint x: 859, endPoint y: 360, distance: 212.7
copy p "臺北市大同區大同國小「繽紛90．共築願景-再造大同新樂園」 九十週年 LOGO 設計徵選實施計畫"
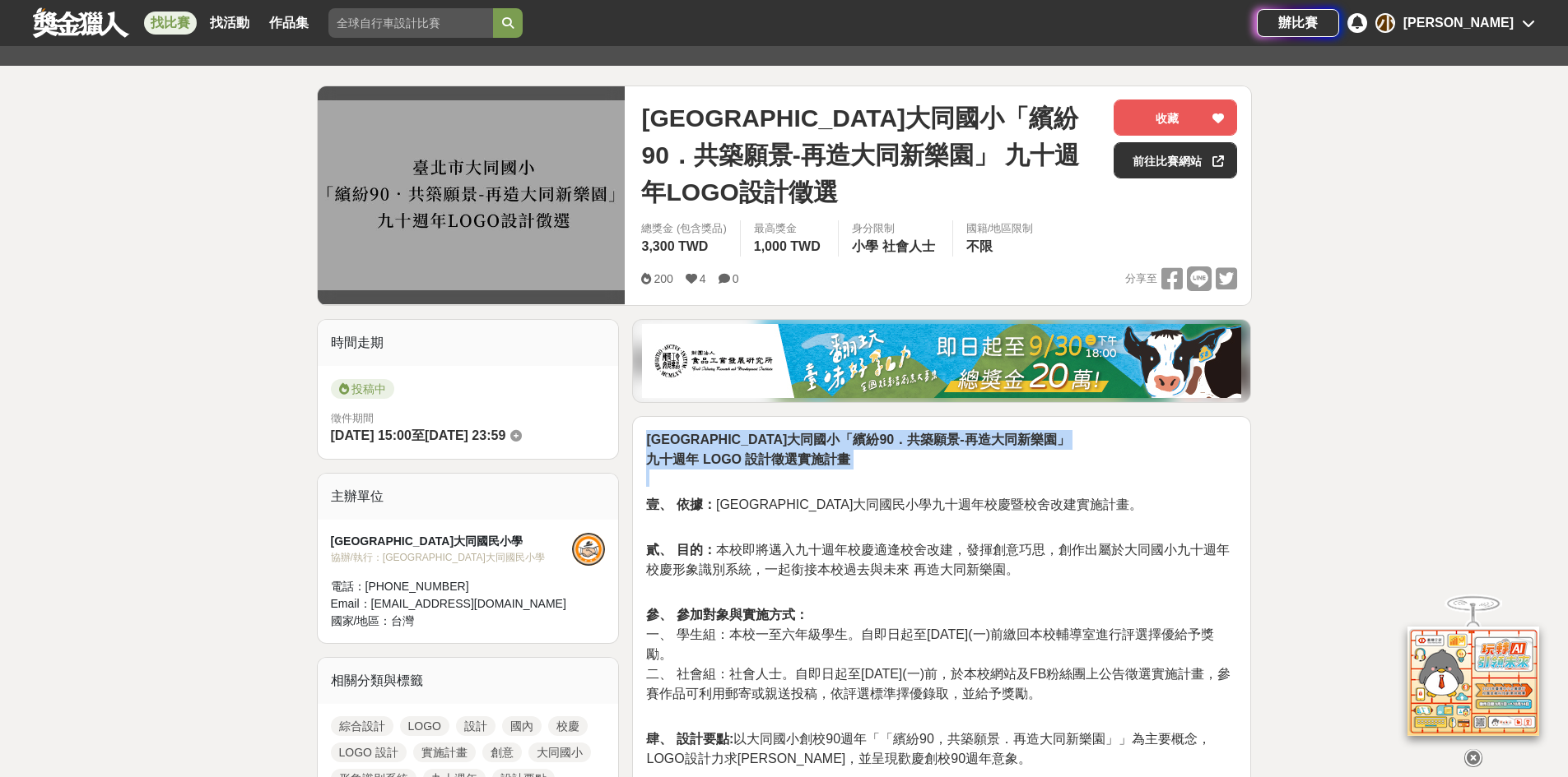
scroll to position [164, 0]
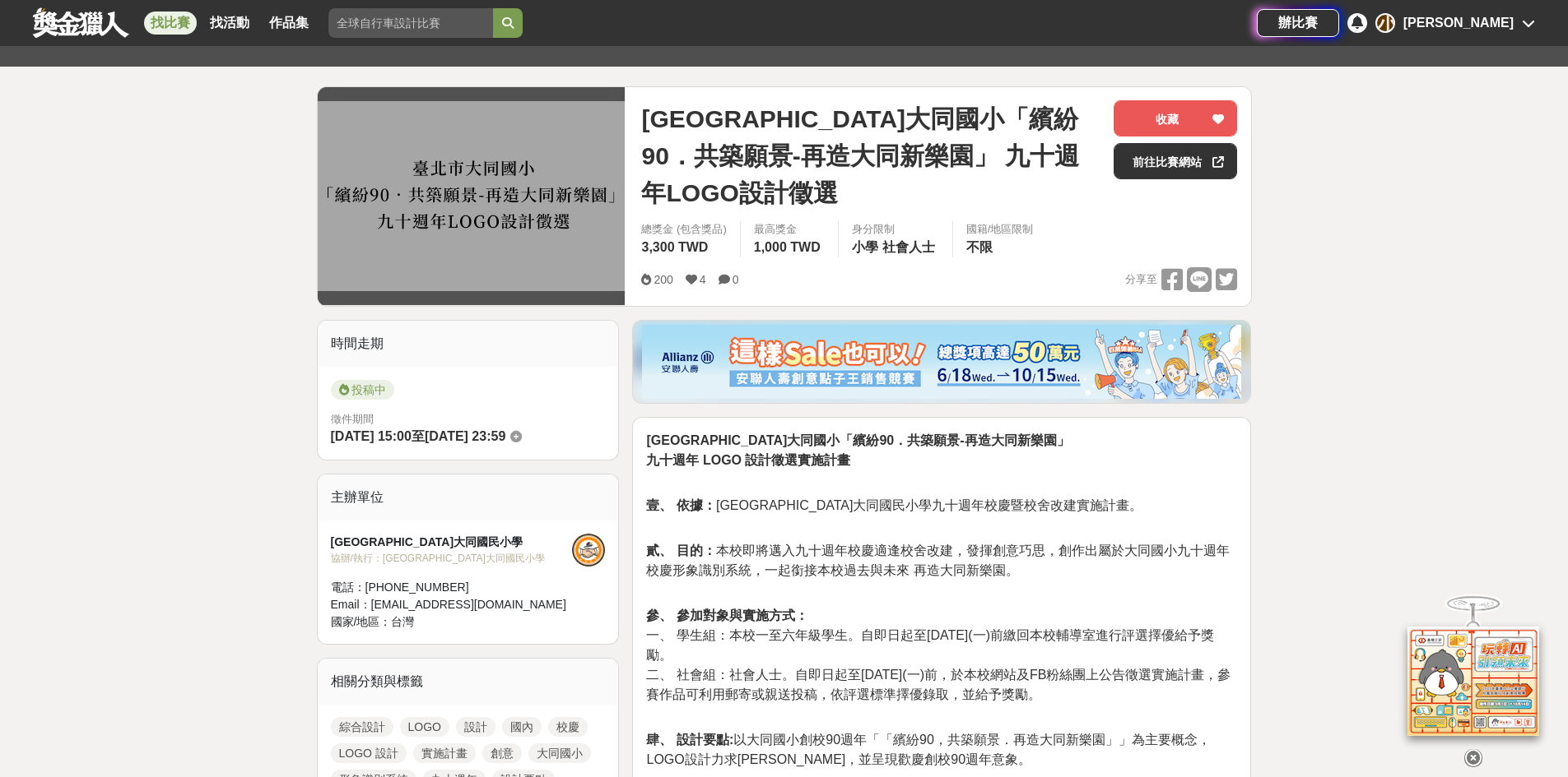
click at [938, 499] on span "壹、 依據： 臺北市大同國民小學九十週年校慶暨校舍改建實施計畫。" at bounding box center [894, 505] width 496 height 14
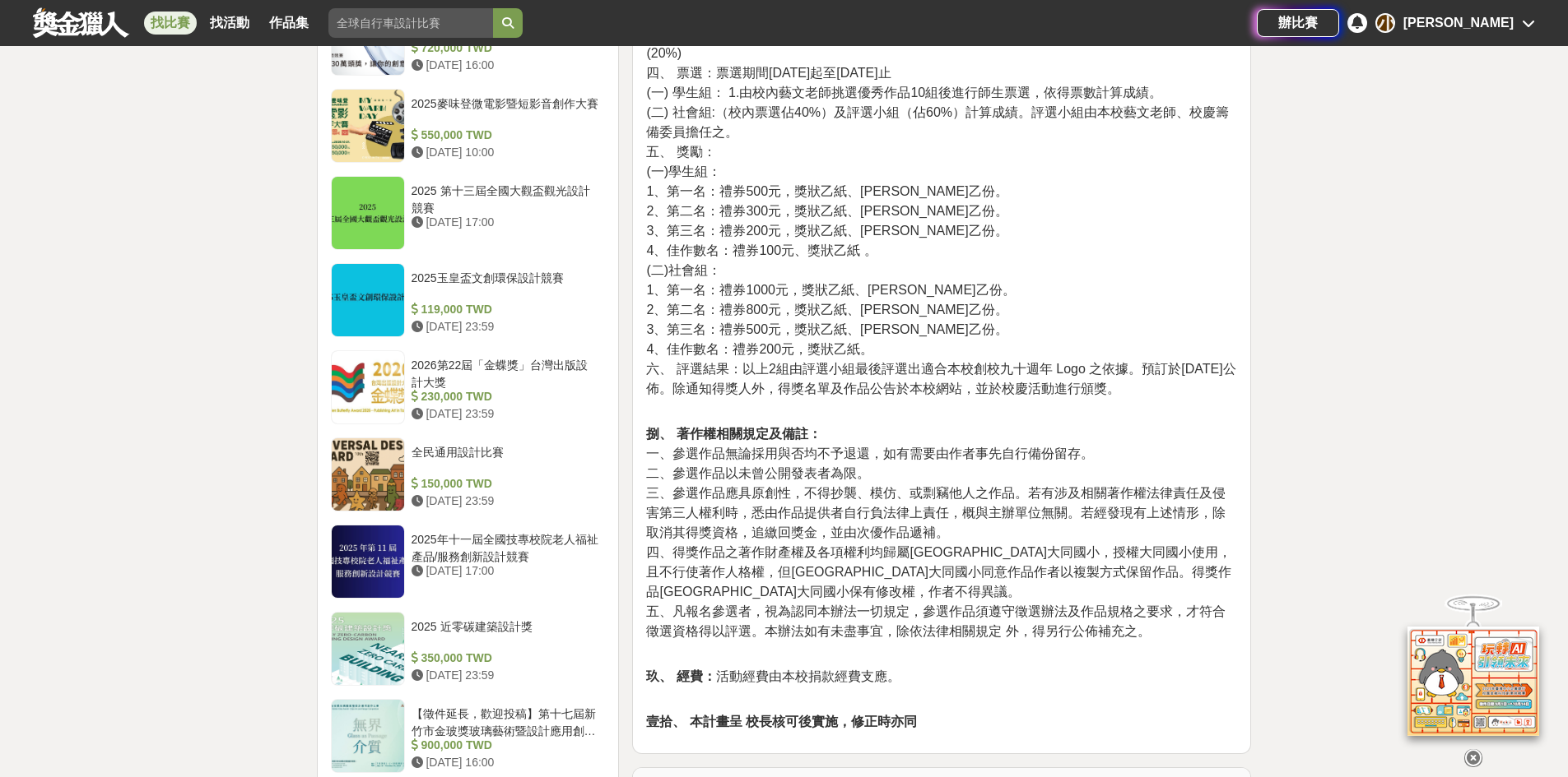
scroll to position [1563, 0]
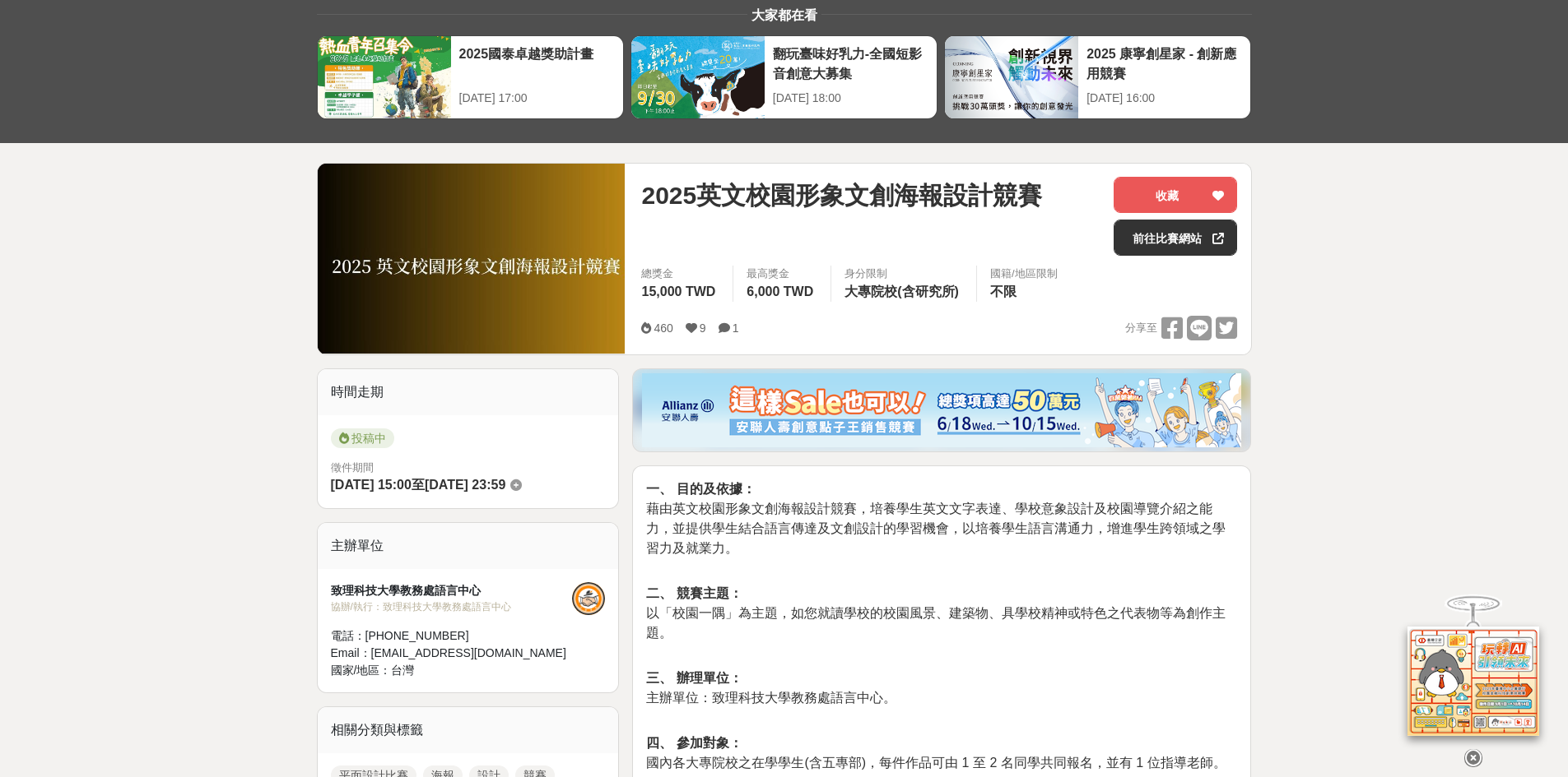
scroll to position [247, 0]
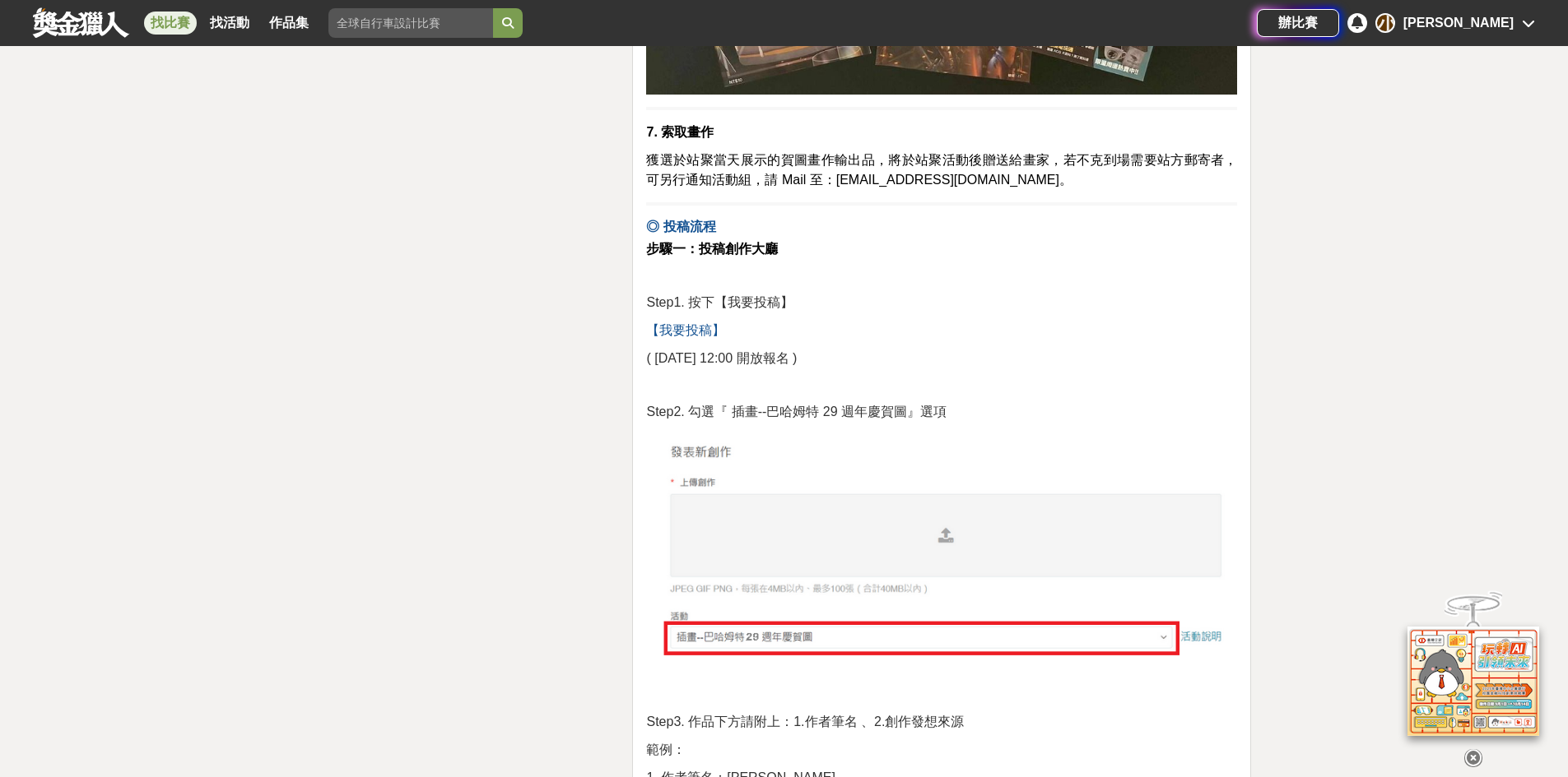
scroll to position [2468, 0]
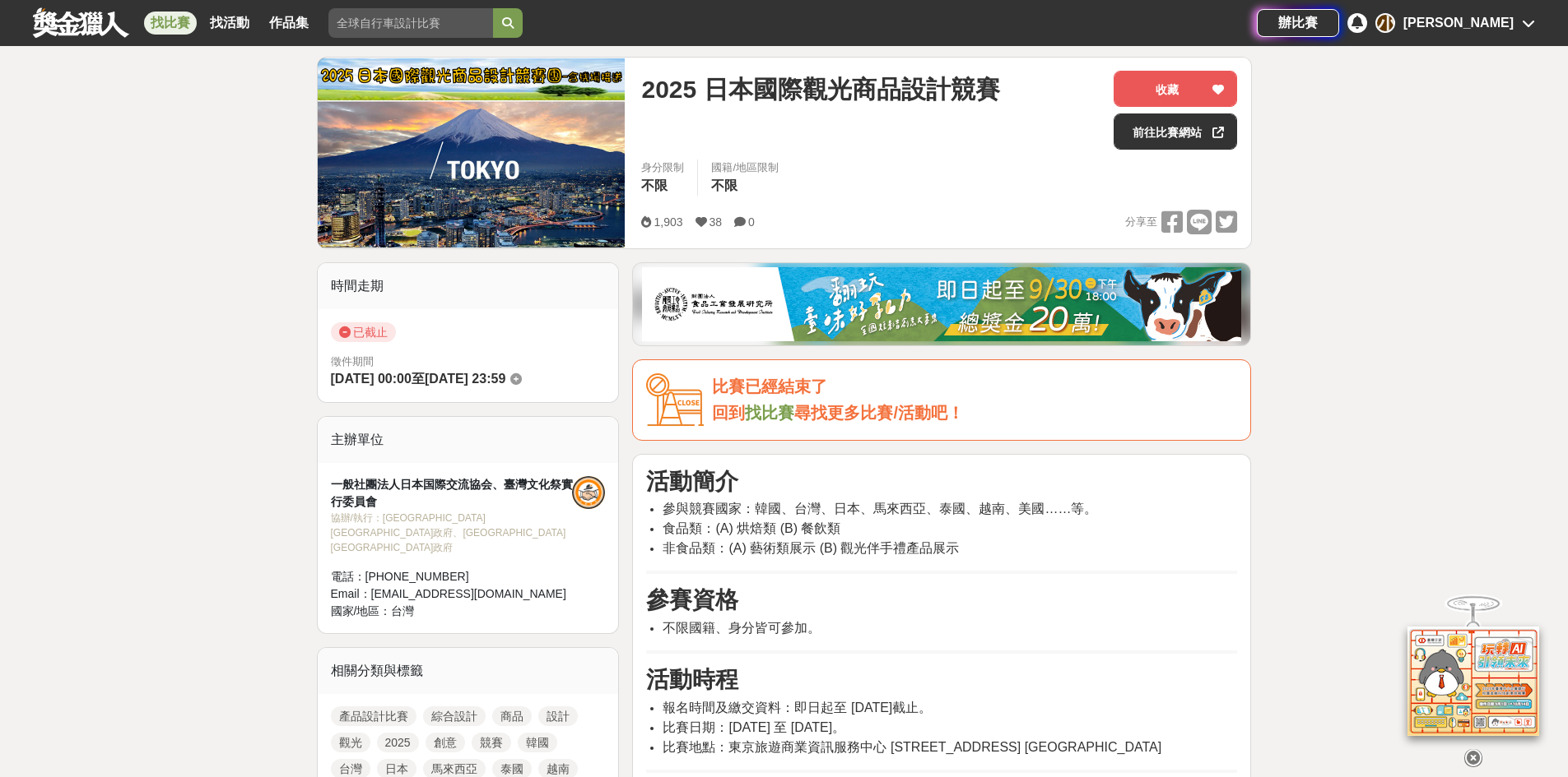
scroll to position [411, 0]
